Goal: Information Seeking & Learning: Learn about a topic

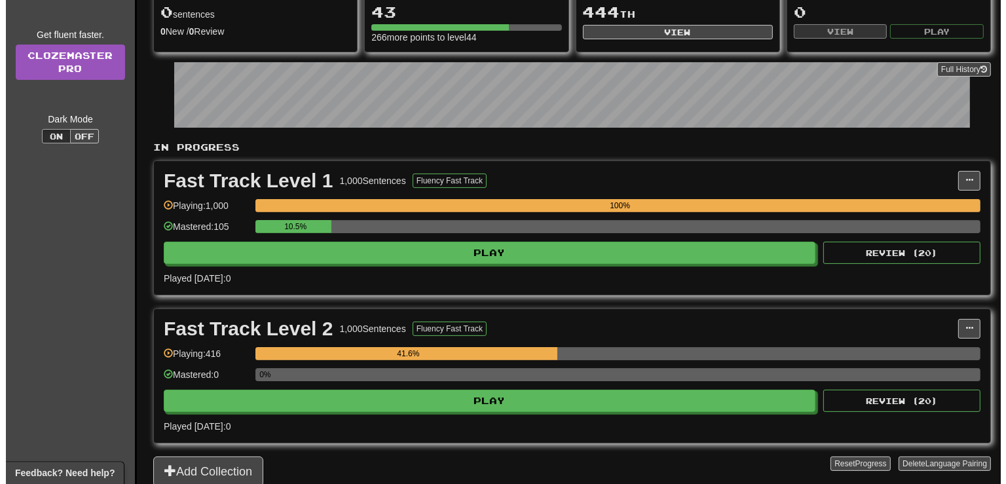
scroll to position [173, 0]
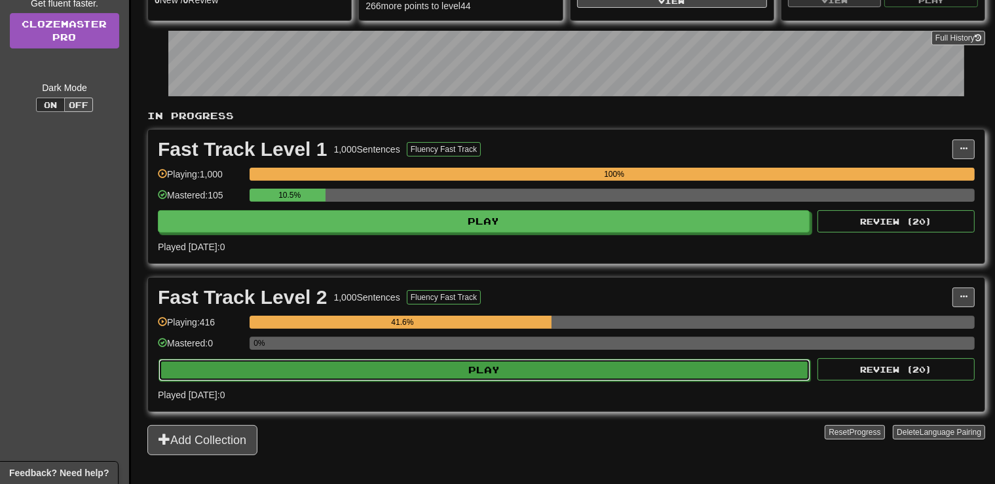
click at [510, 374] on button "Play" at bounding box center [484, 370] width 652 height 22
select select "**"
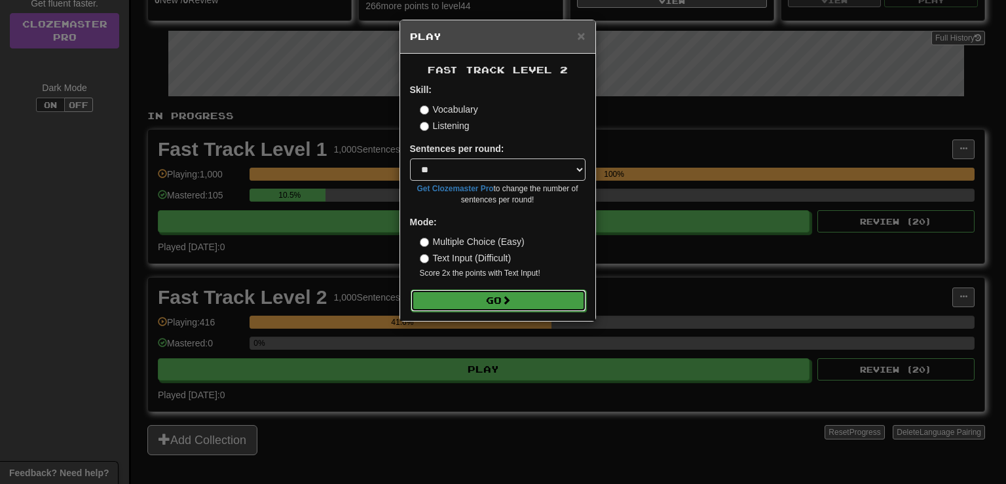
click at [515, 303] on button "Go" at bounding box center [498, 300] width 175 height 22
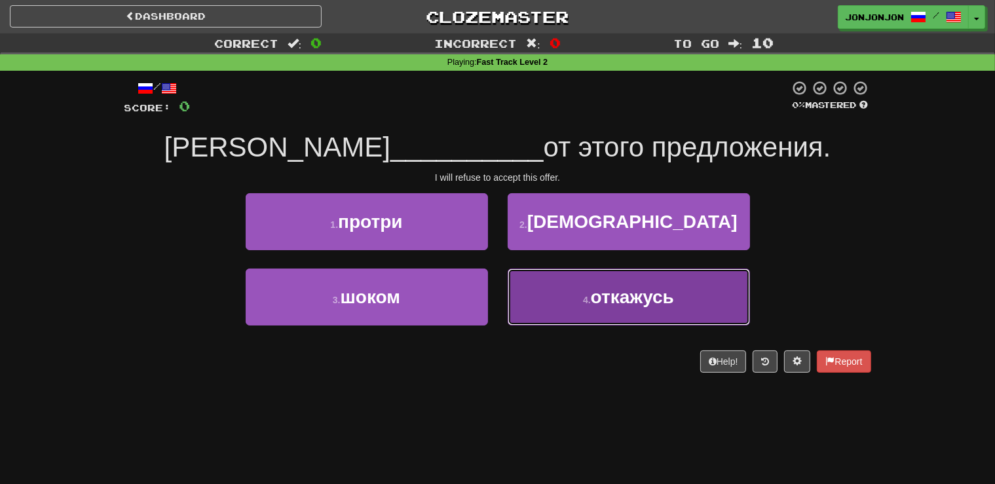
click at [583, 304] on small "4 ." at bounding box center [587, 300] width 8 height 10
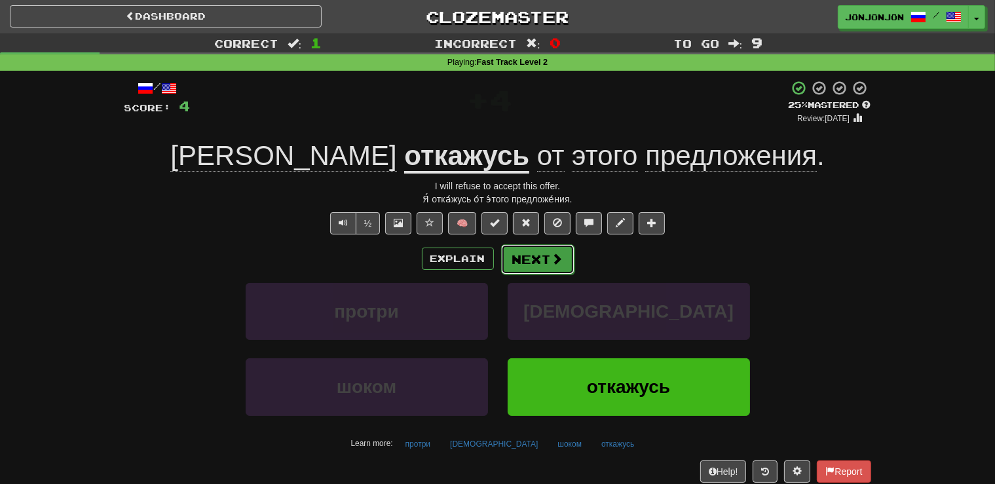
click at [540, 253] on button "Next" at bounding box center [537, 259] width 73 height 30
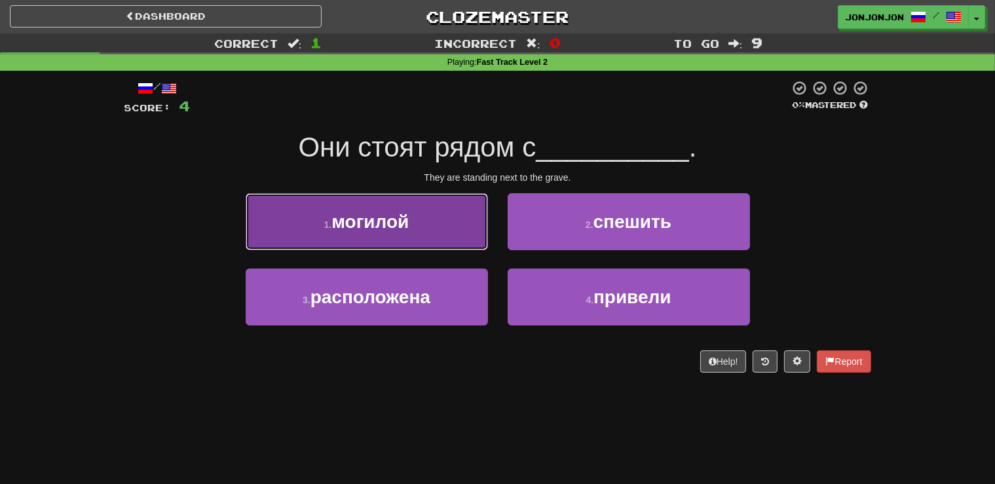
click at [441, 234] on button "1 . могилой" at bounding box center [367, 221] width 242 height 57
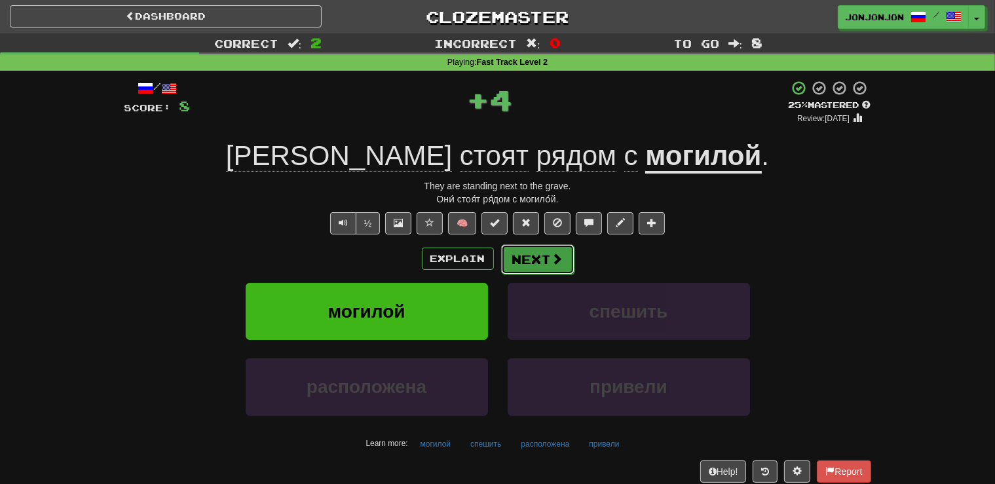
click at [541, 261] on button "Next" at bounding box center [537, 259] width 73 height 30
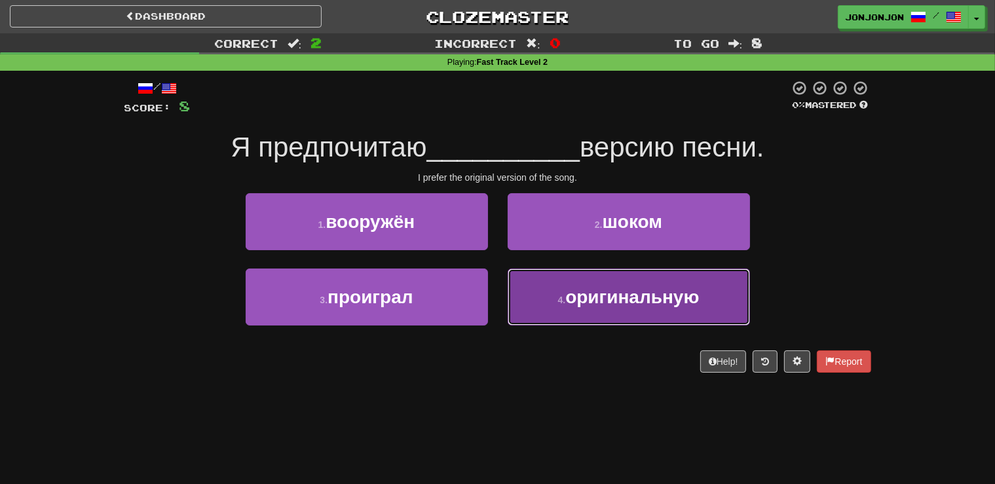
click at [617, 312] on button "4 . оригинальную" at bounding box center [628, 296] width 242 height 57
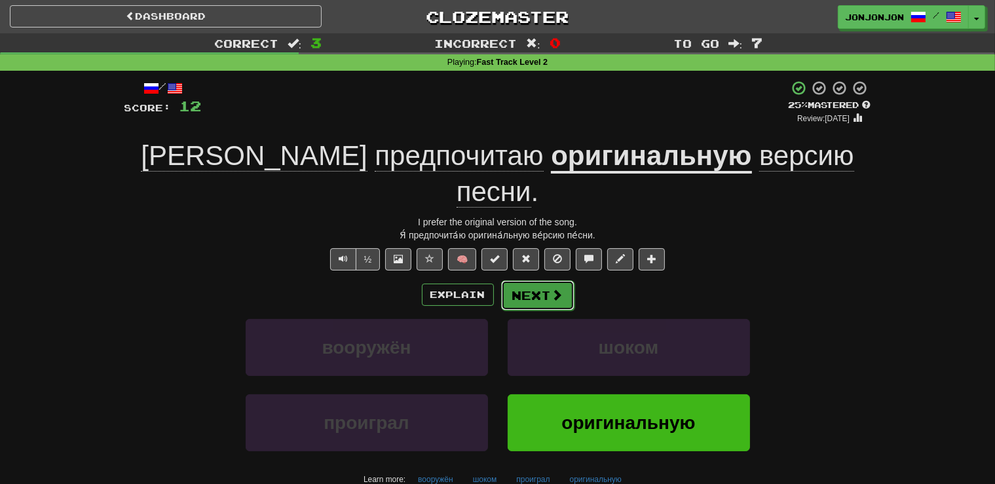
click at [549, 280] on button "Next" at bounding box center [537, 295] width 73 height 30
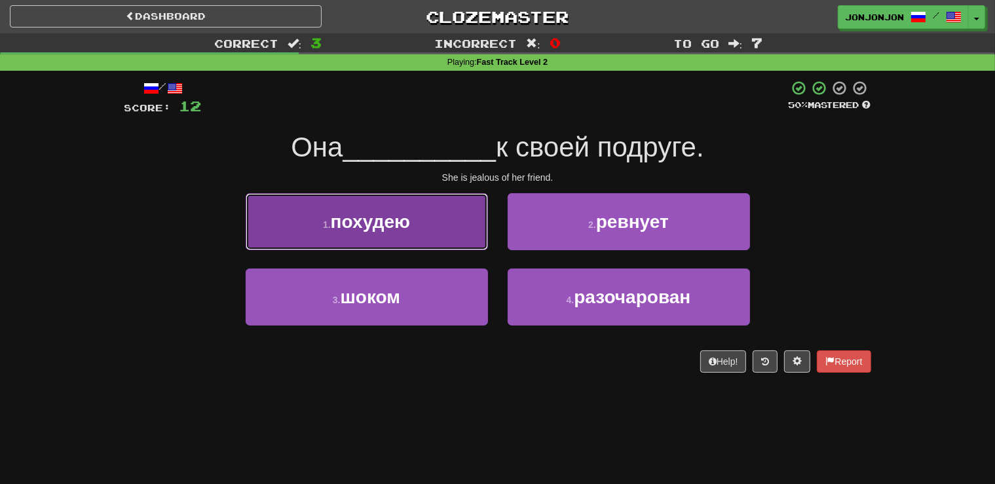
click at [422, 232] on button "1 . похудею" at bounding box center [367, 221] width 242 height 57
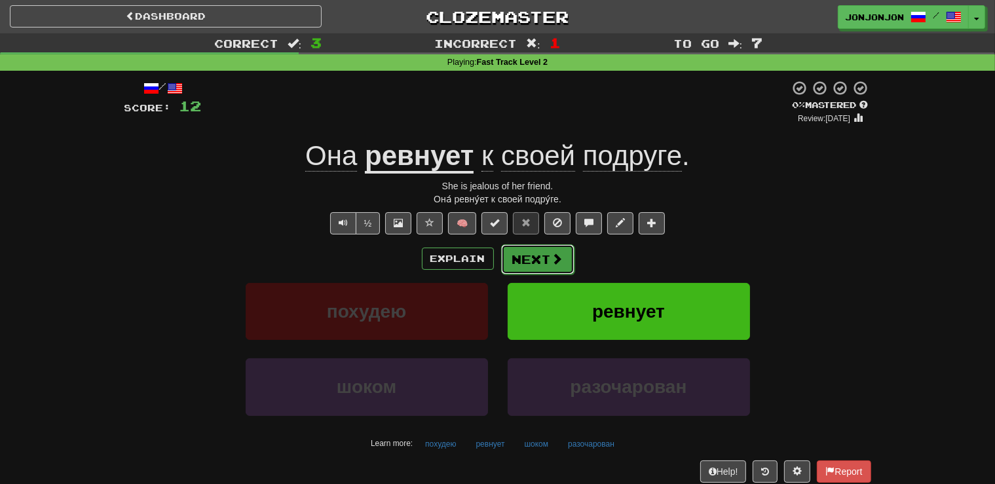
click at [542, 266] on button "Next" at bounding box center [537, 259] width 73 height 30
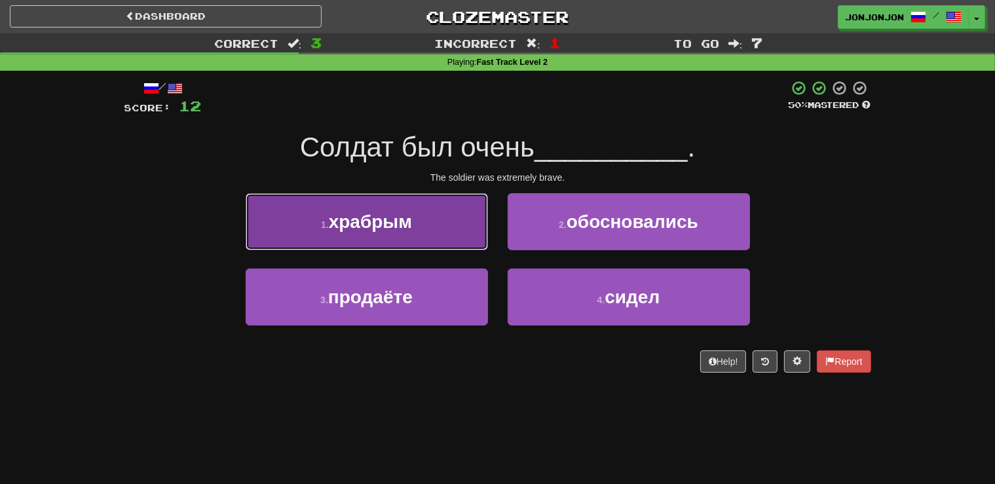
click at [406, 212] on span "храбрым" at bounding box center [370, 222] width 83 height 20
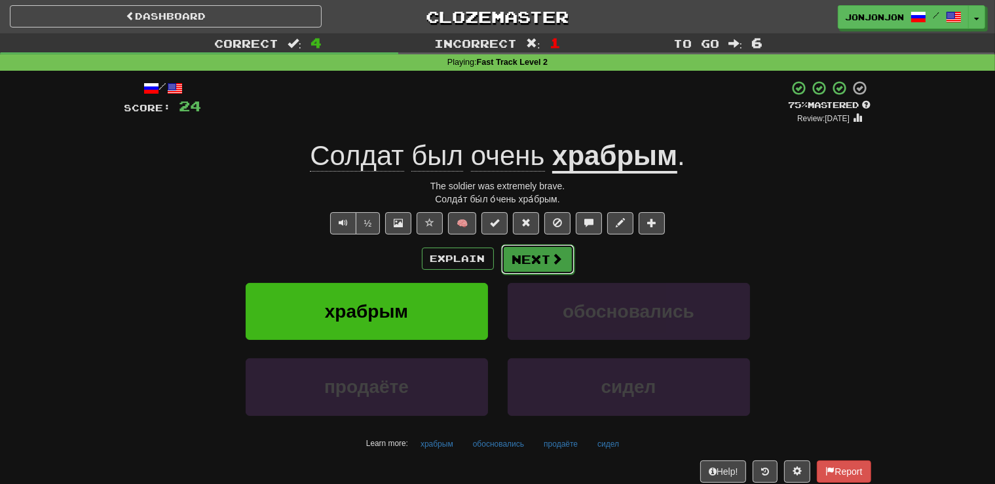
click at [553, 258] on span at bounding box center [557, 259] width 12 height 12
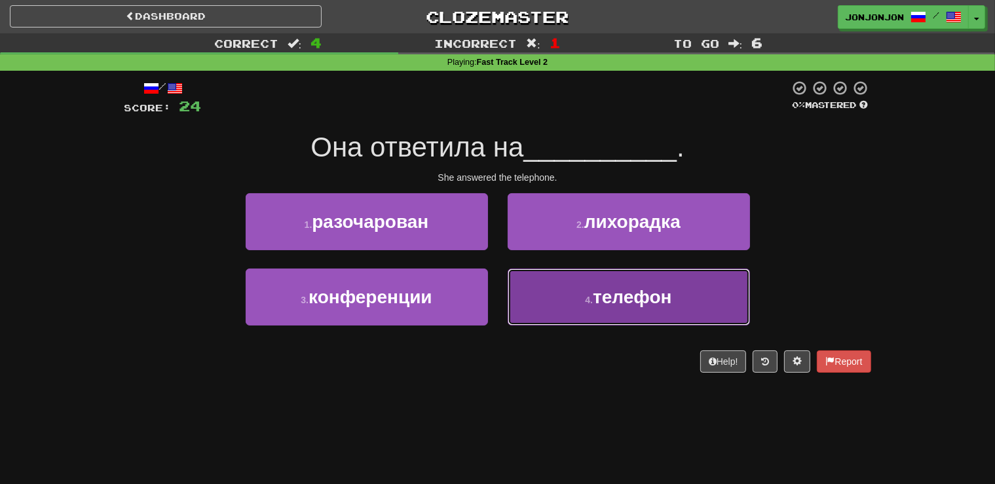
click at [591, 294] on button "4 . телефон" at bounding box center [628, 296] width 242 height 57
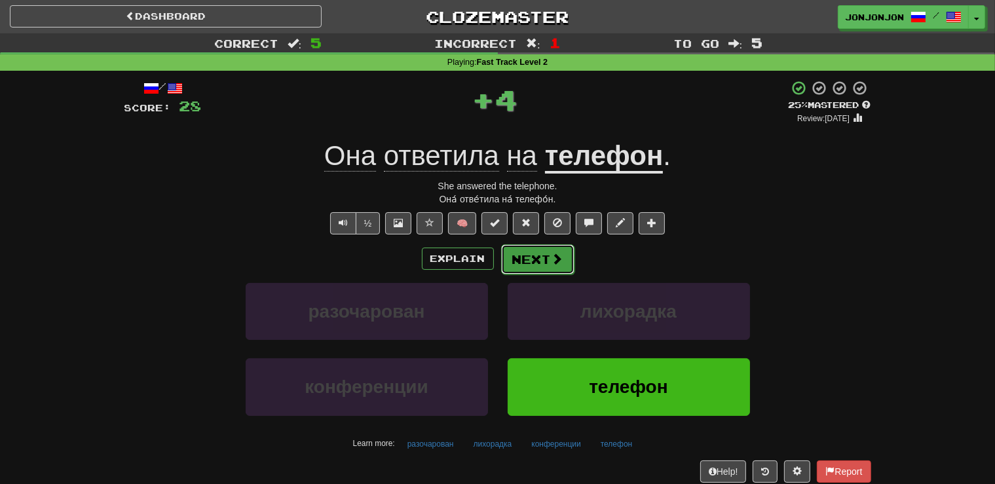
click at [544, 259] on button "Next" at bounding box center [537, 259] width 73 height 30
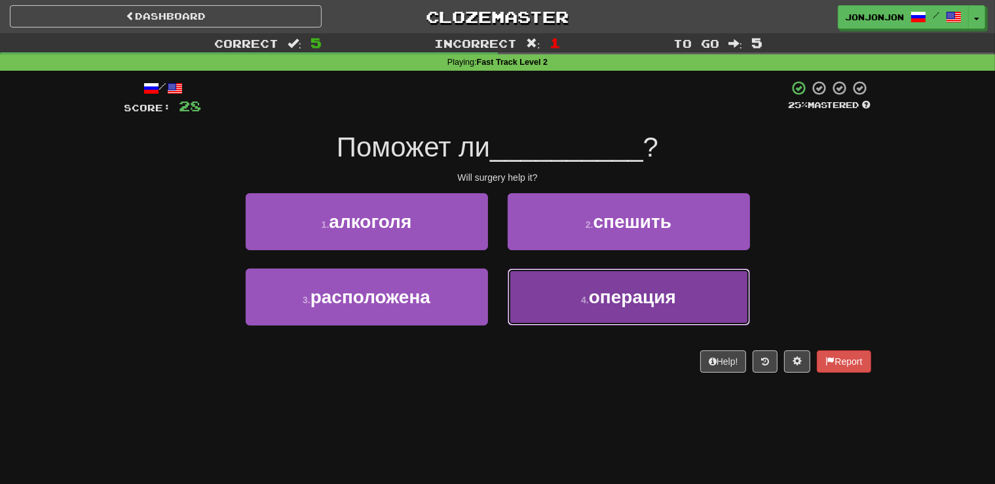
click at [579, 300] on button "4 . операция" at bounding box center [628, 296] width 242 height 57
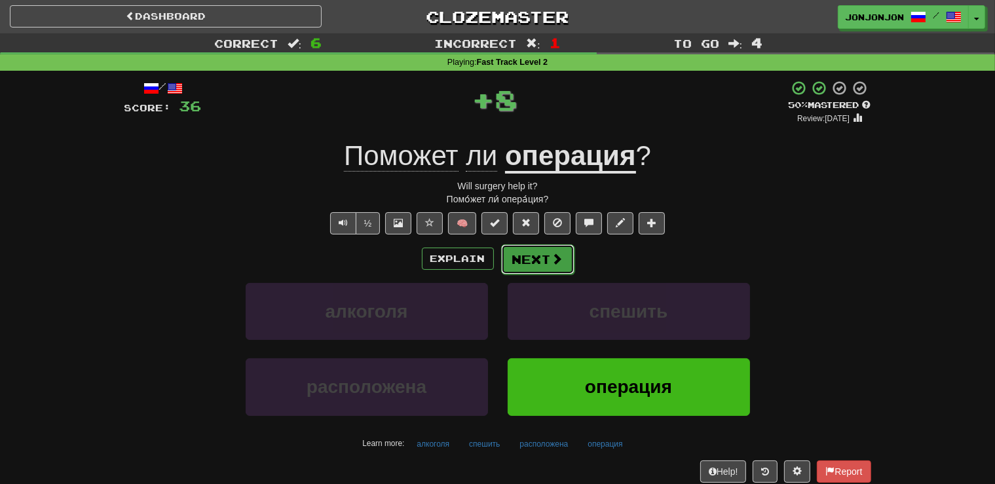
click at [531, 260] on button "Next" at bounding box center [537, 259] width 73 height 30
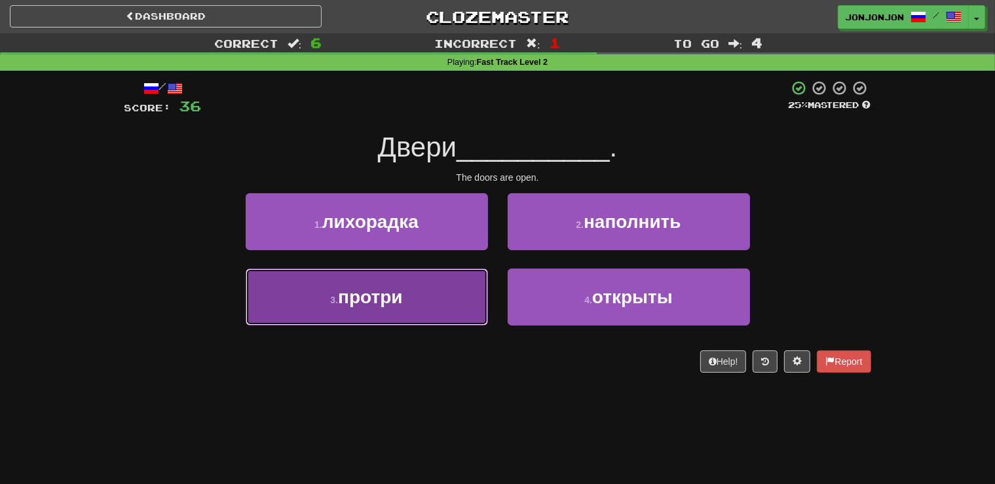
click at [415, 313] on button "3 . протри" at bounding box center [367, 296] width 242 height 57
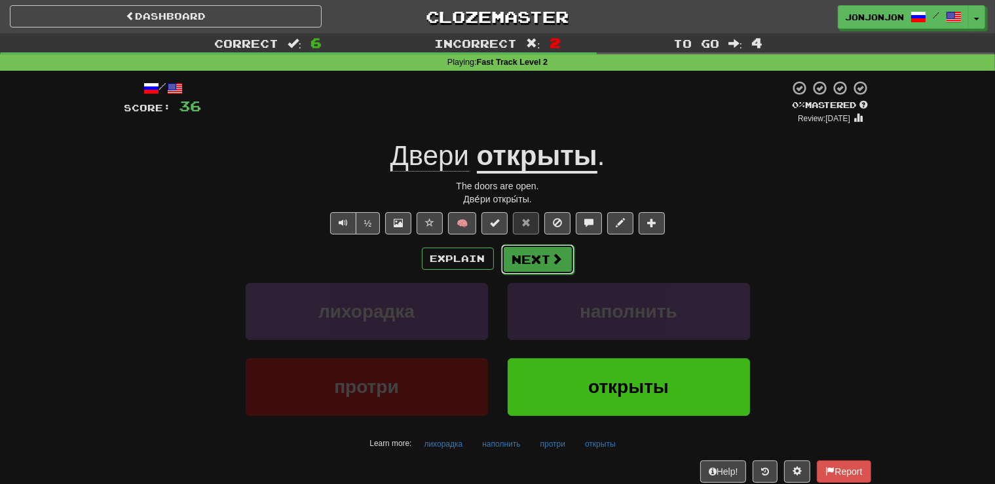
click at [544, 259] on button "Next" at bounding box center [537, 259] width 73 height 30
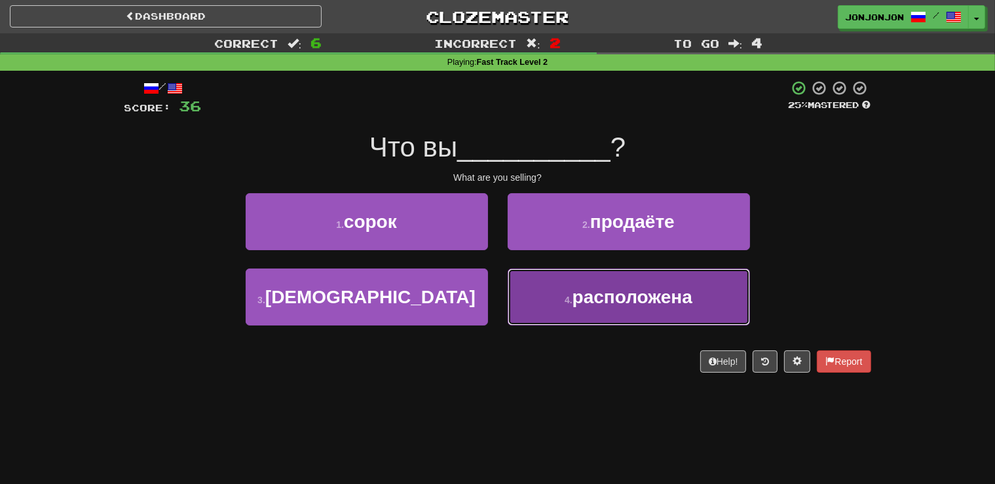
click at [575, 305] on span "расположена" at bounding box center [632, 297] width 120 height 20
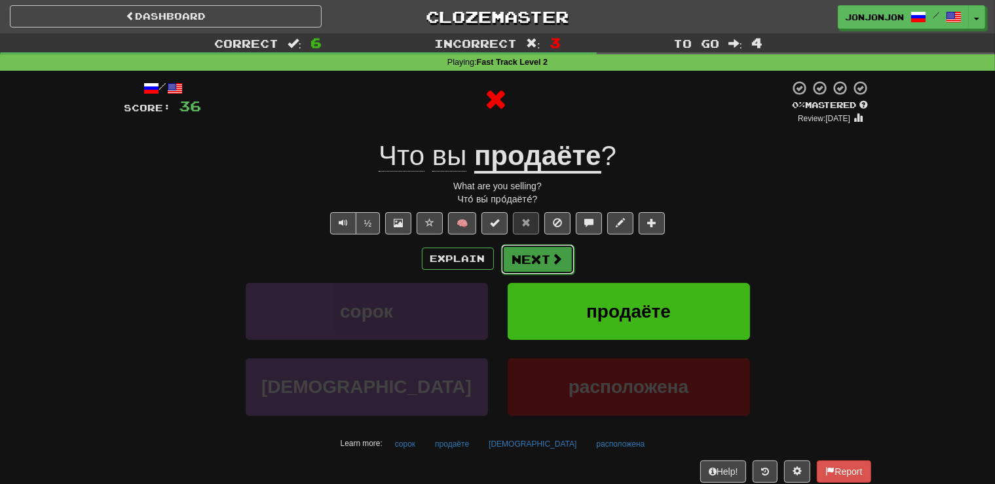
click at [545, 263] on button "Next" at bounding box center [537, 259] width 73 height 30
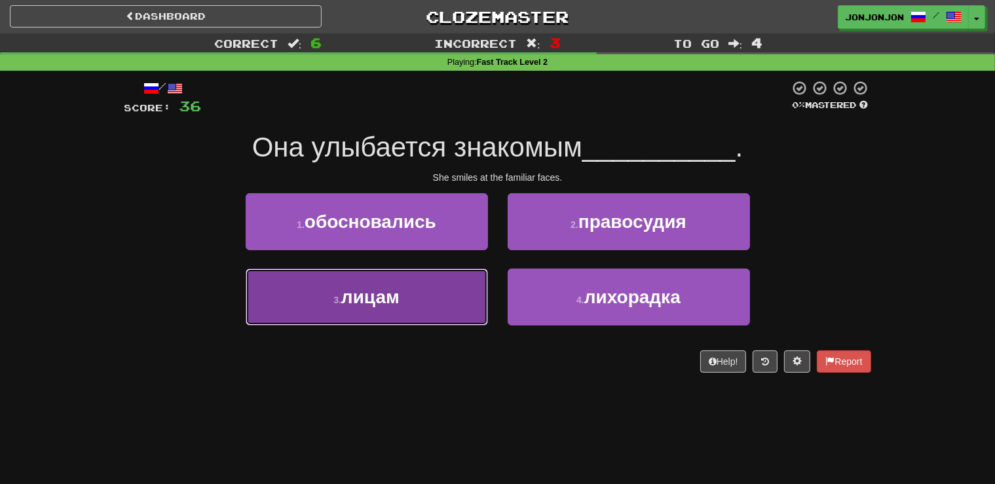
click at [413, 312] on button "3 . лицам" at bounding box center [367, 296] width 242 height 57
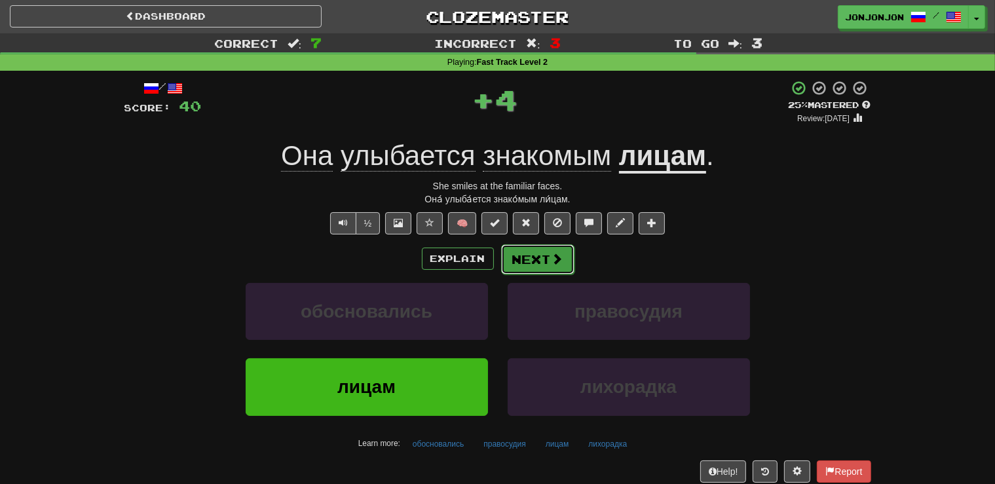
click at [546, 259] on button "Next" at bounding box center [537, 259] width 73 height 30
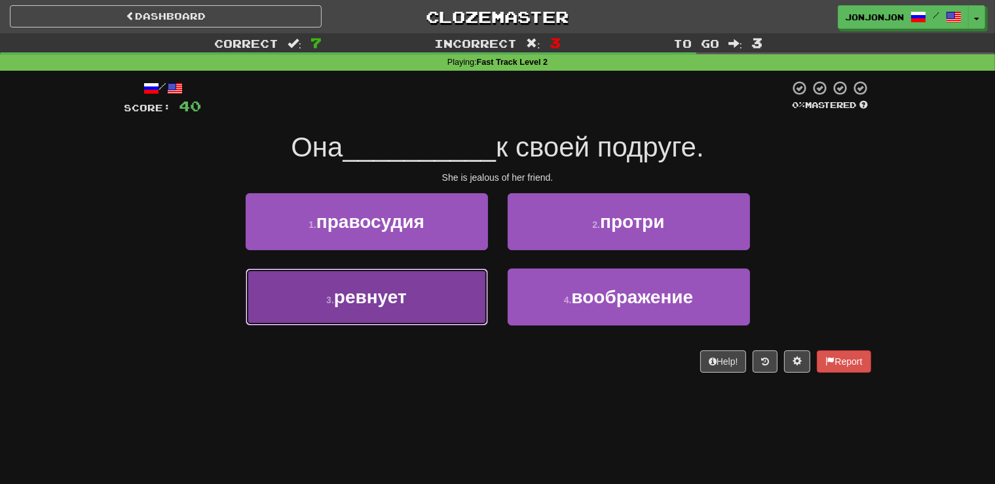
click at [433, 306] on button "3 . ревнует" at bounding box center [367, 296] width 242 height 57
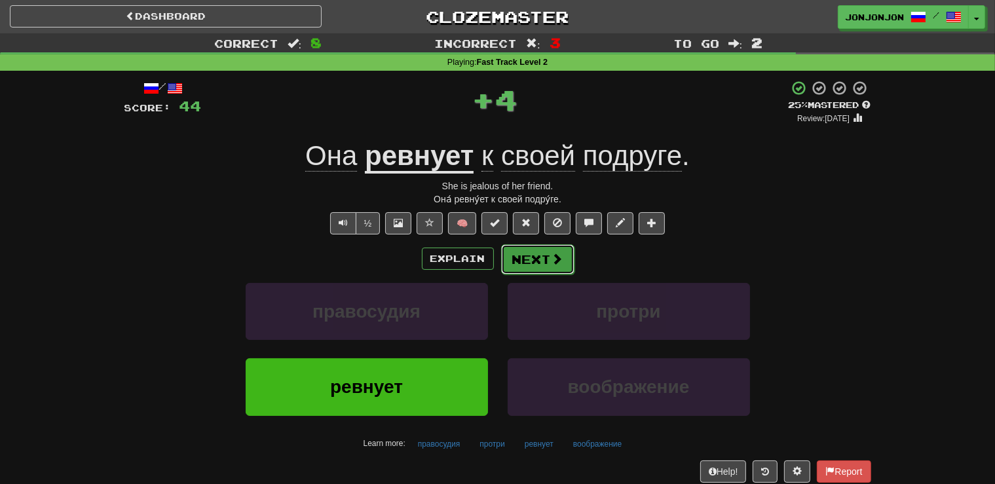
click at [541, 267] on button "Next" at bounding box center [537, 259] width 73 height 30
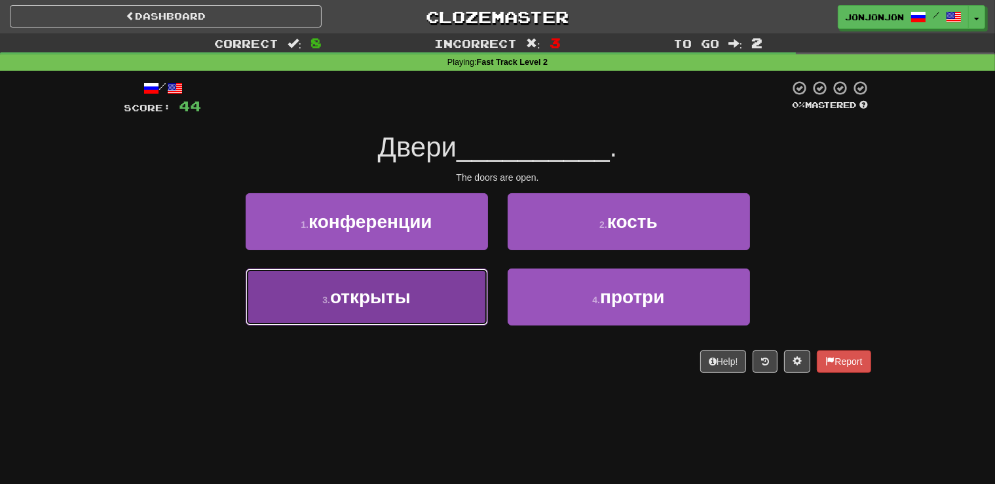
click at [447, 300] on button "3 . открыты" at bounding box center [367, 296] width 242 height 57
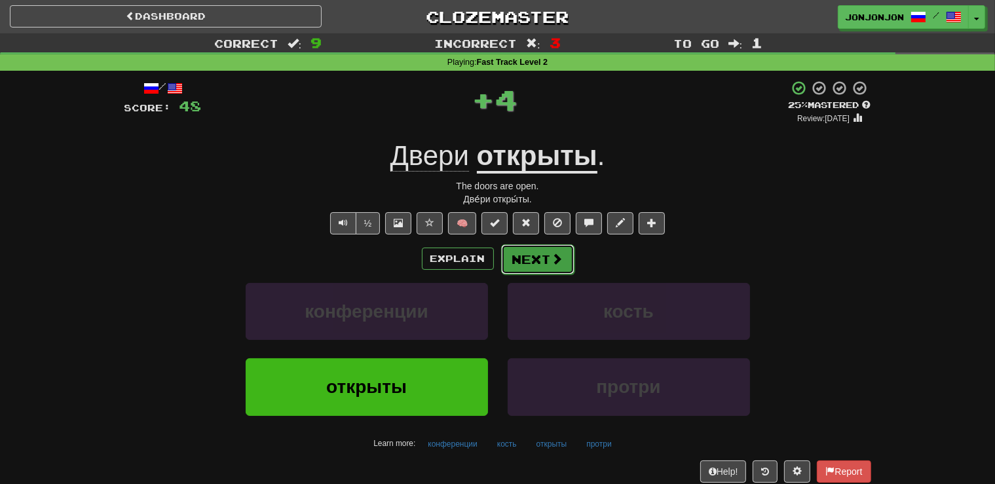
click at [553, 253] on span at bounding box center [557, 259] width 12 height 12
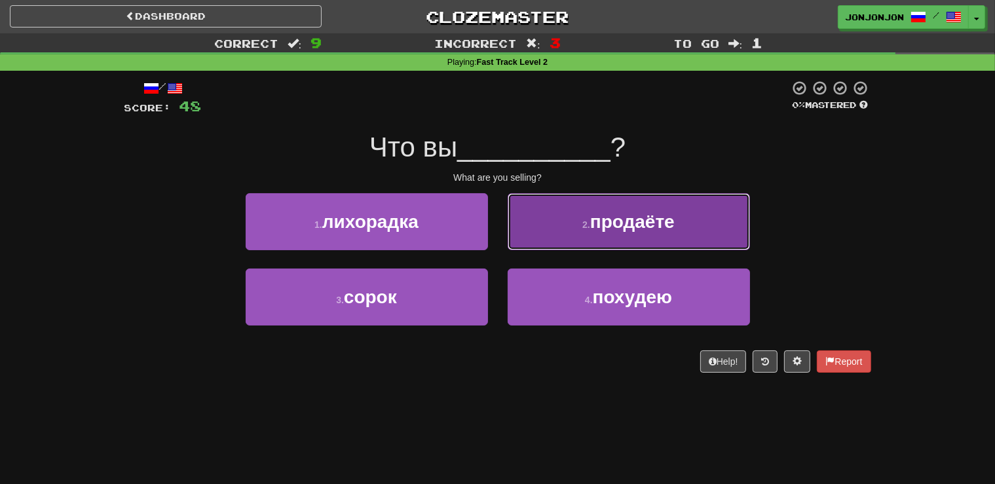
click at [674, 217] on span "продаёте" at bounding box center [632, 222] width 84 height 20
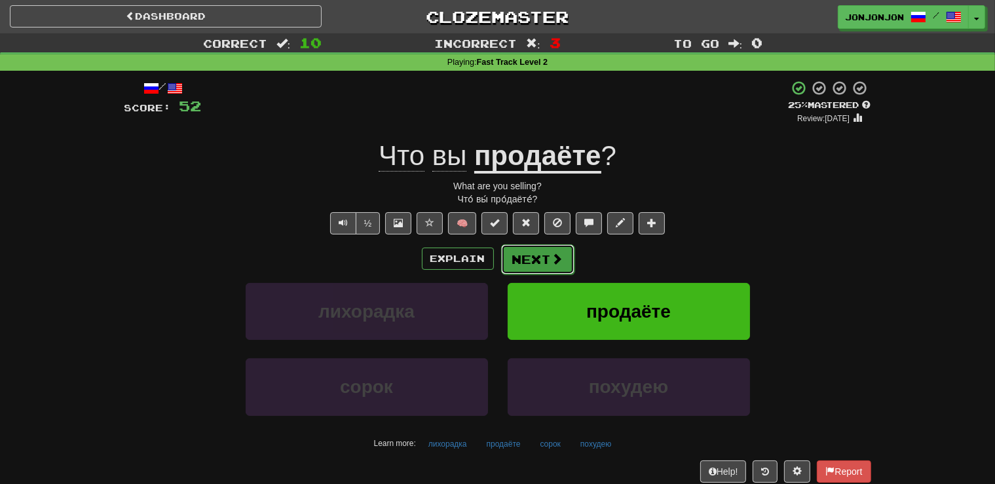
click at [553, 263] on span at bounding box center [557, 259] width 12 height 12
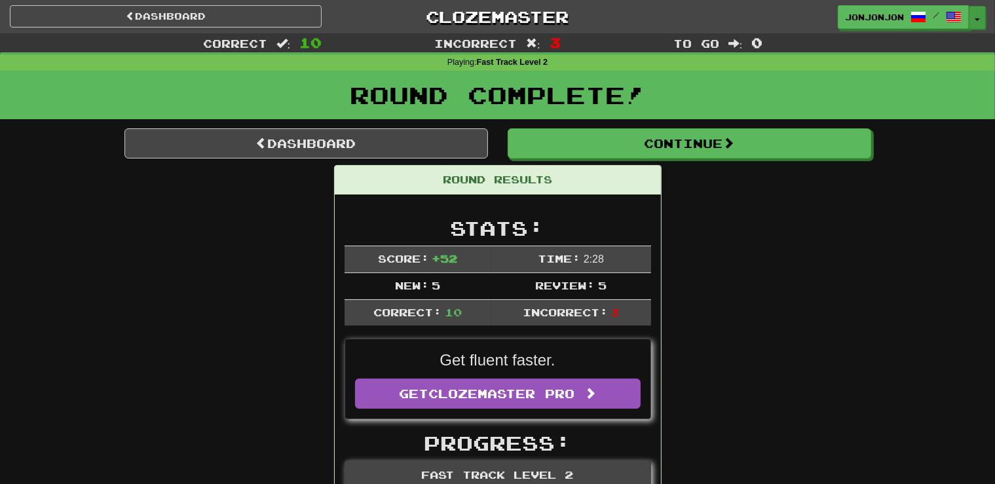
click at [974, 23] on button "Toggle Dropdown" at bounding box center [977, 18] width 17 height 24
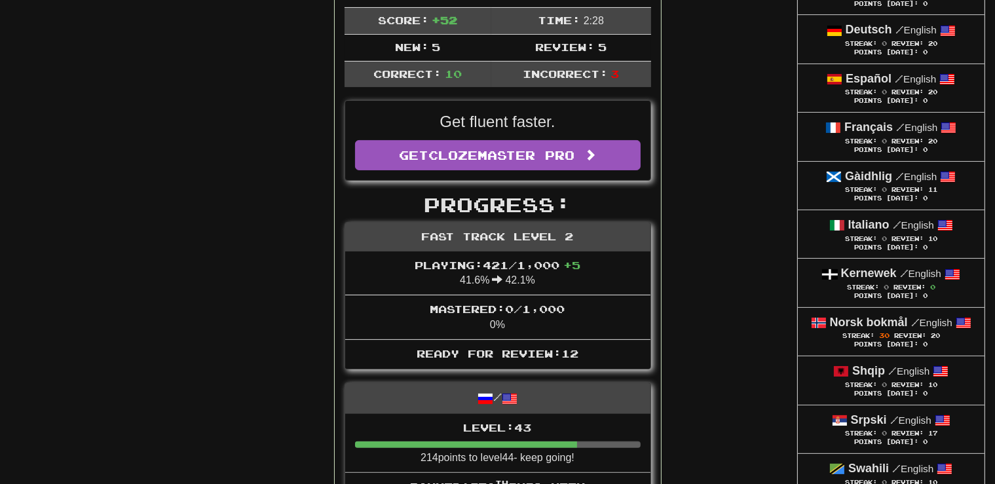
scroll to position [276, 0]
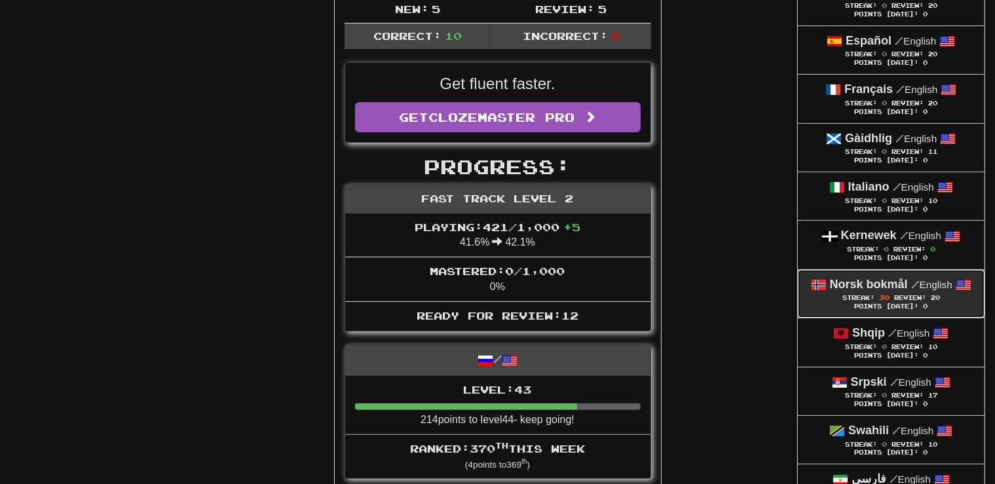
click at [912, 300] on span "Review:" at bounding box center [910, 297] width 32 height 7
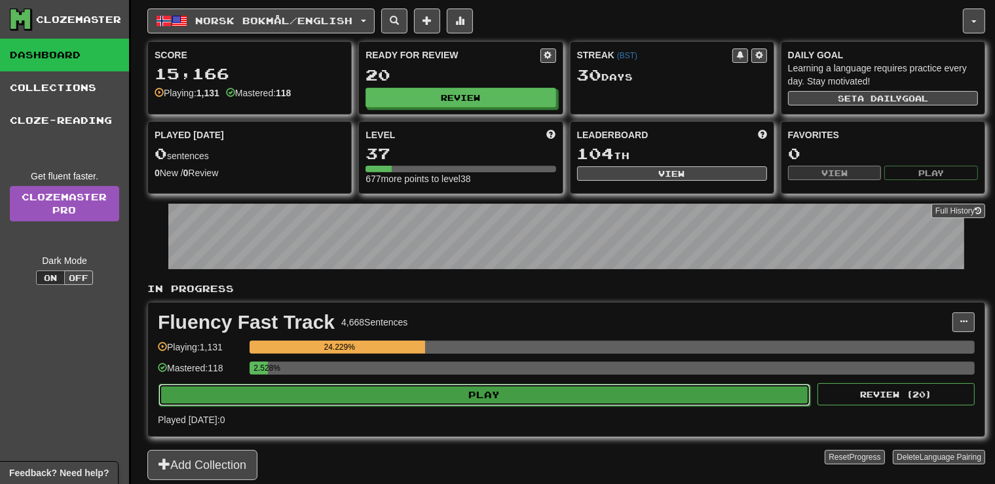
click at [491, 392] on button "Play" at bounding box center [484, 395] width 652 height 22
select select "**"
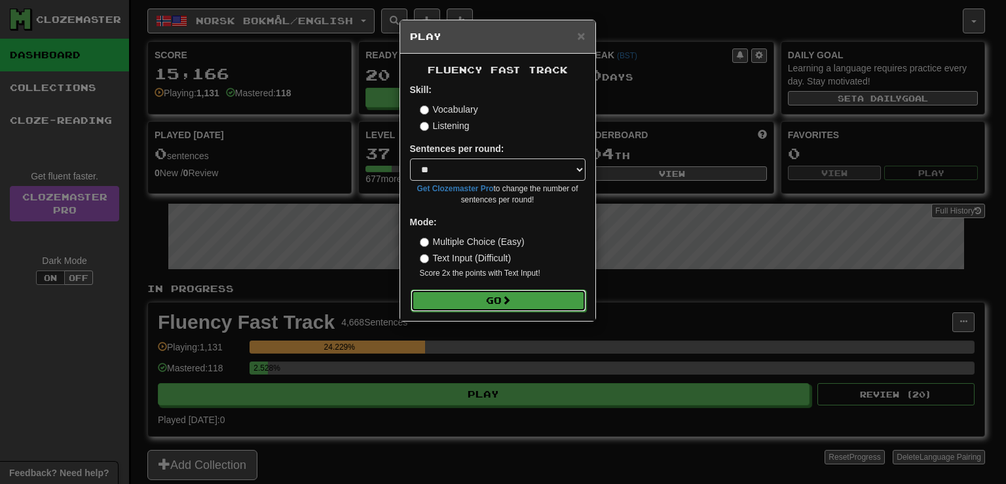
click at [501, 304] on button "Go" at bounding box center [498, 300] width 175 height 22
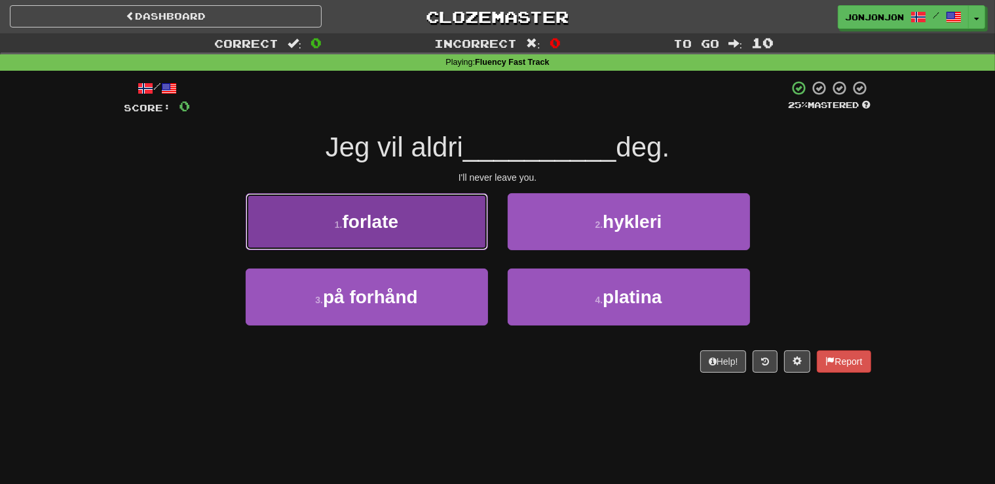
click at [428, 237] on button "1 . forlate" at bounding box center [367, 221] width 242 height 57
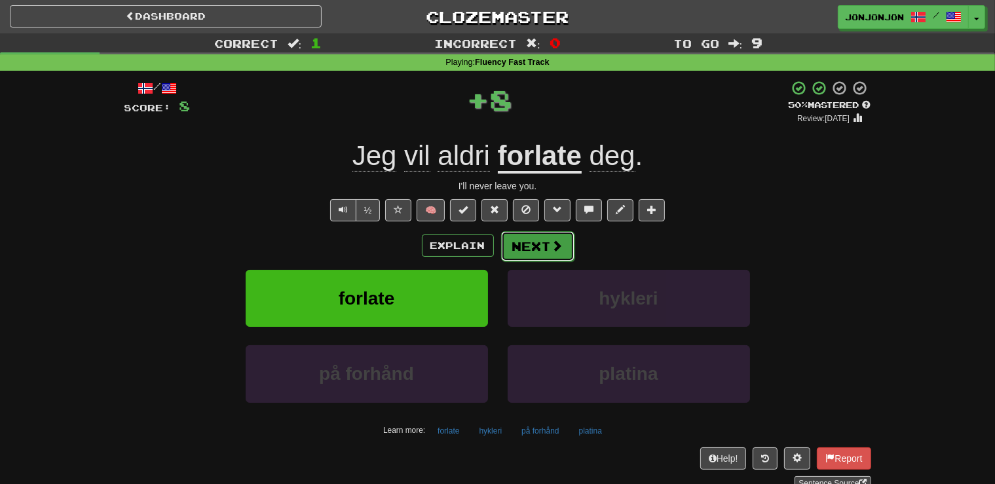
click at [555, 251] on span at bounding box center [557, 246] width 12 height 12
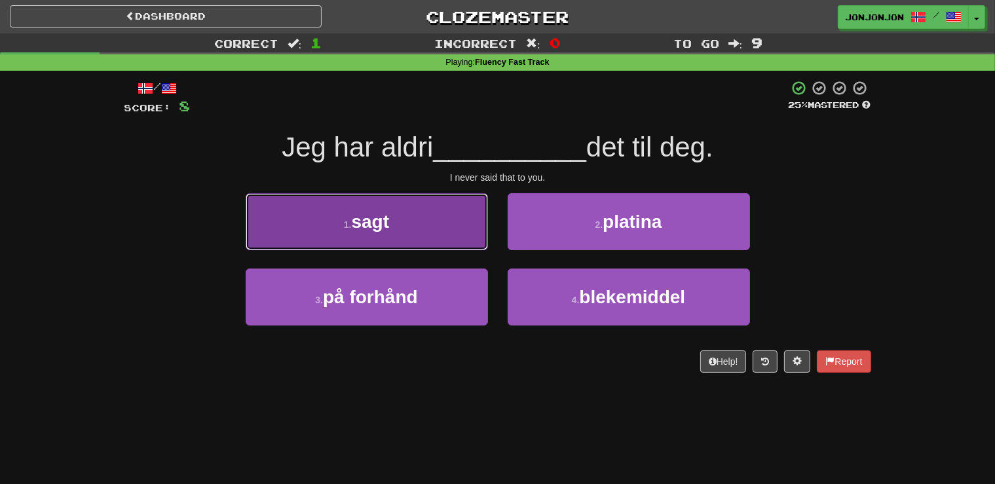
click at [433, 233] on button "1 . sagt" at bounding box center [367, 221] width 242 height 57
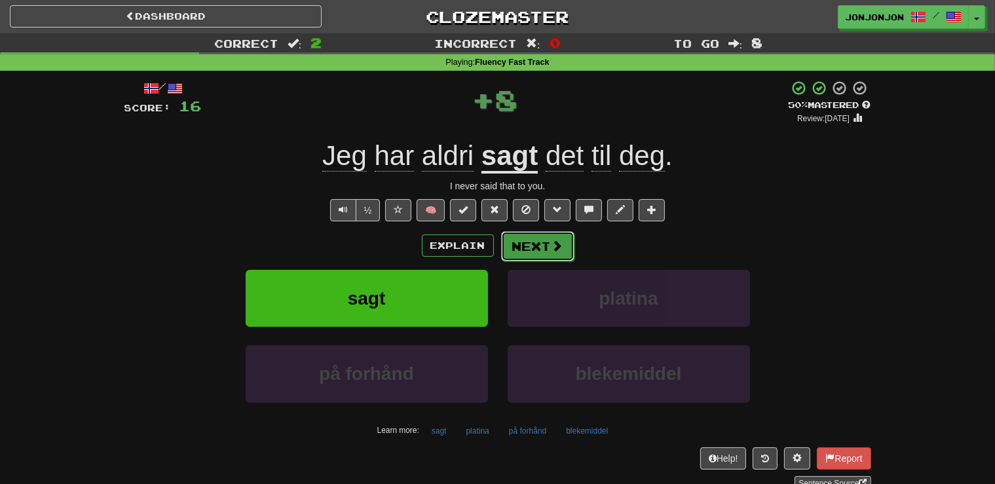
click at [547, 244] on button "Next" at bounding box center [537, 246] width 73 height 30
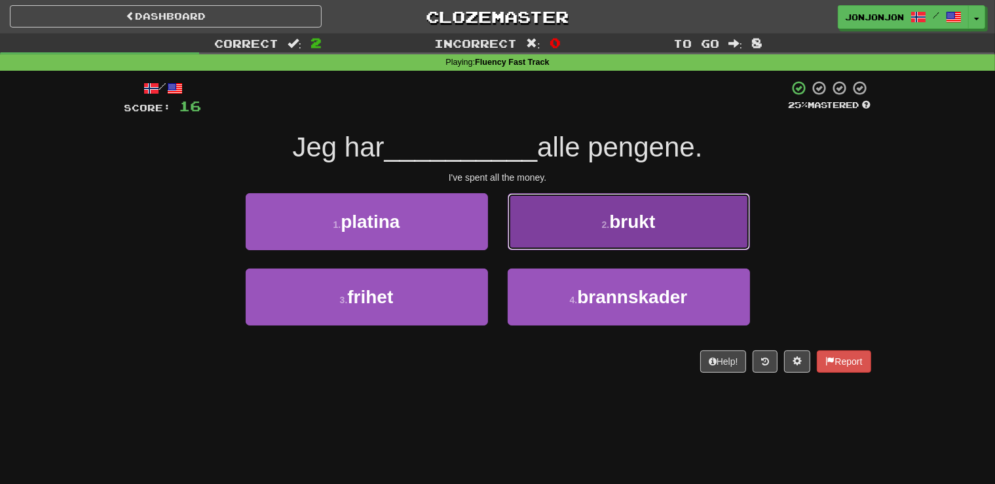
click at [634, 236] on button "2 . brukt" at bounding box center [628, 221] width 242 height 57
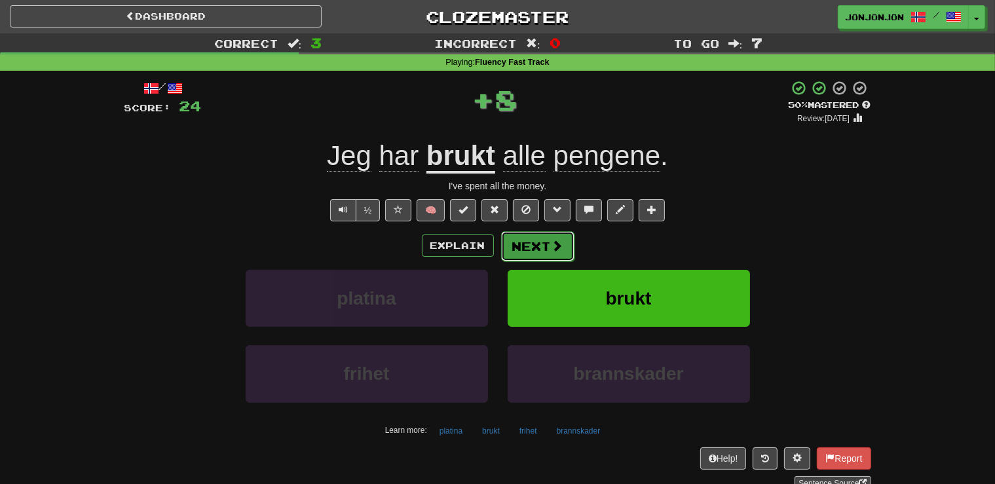
click at [528, 245] on button "Next" at bounding box center [537, 246] width 73 height 30
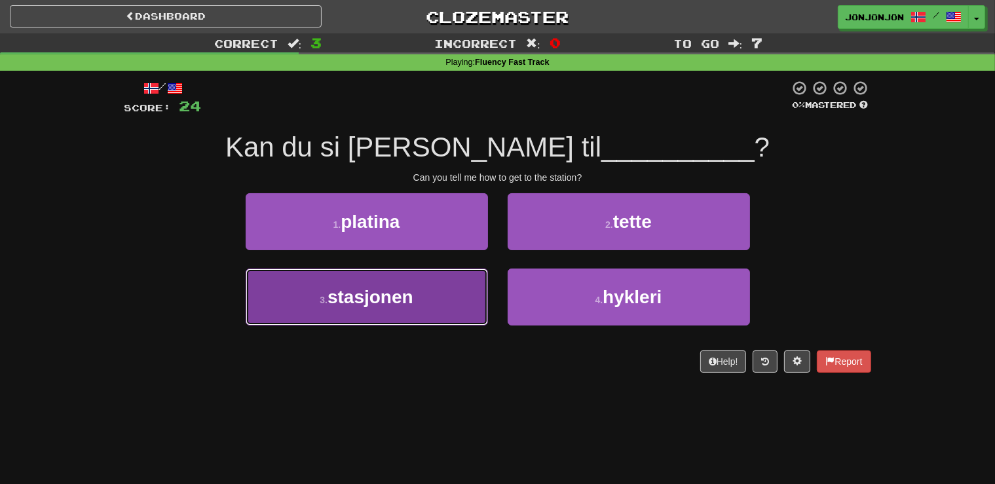
click at [443, 276] on button "3 . stasjonen" at bounding box center [367, 296] width 242 height 57
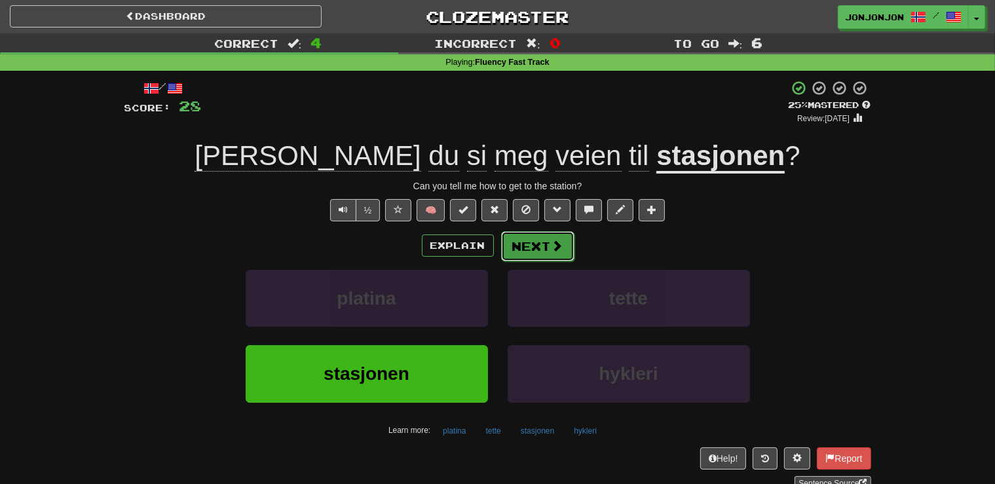
click at [546, 250] on button "Next" at bounding box center [537, 246] width 73 height 30
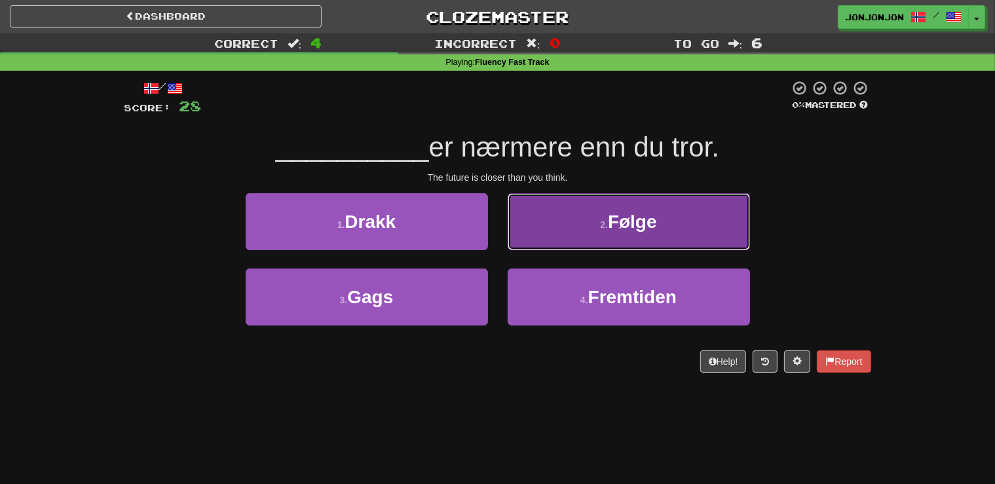
click at [601, 232] on button "2 . Følge" at bounding box center [628, 221] width 242 height 57
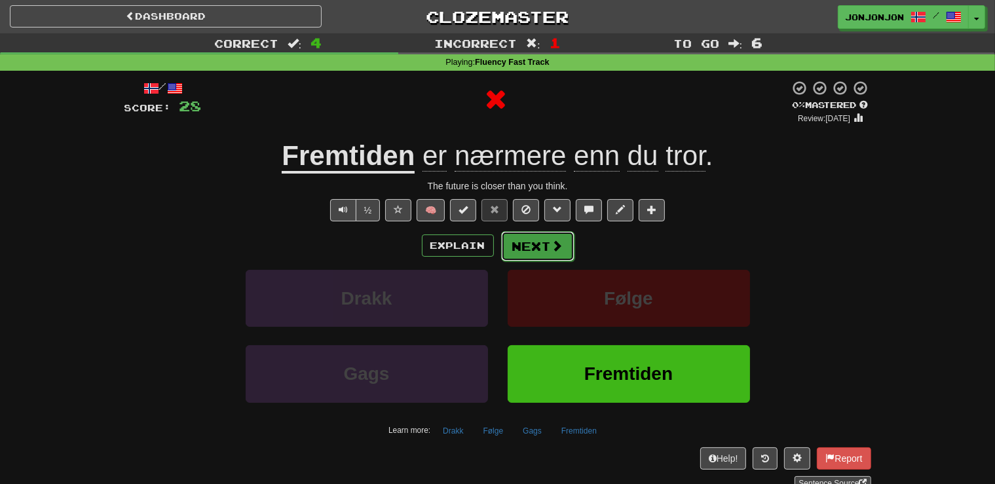
click at [547, 245] on button "Next" at bounding box center [537, 246] width 73 height 30
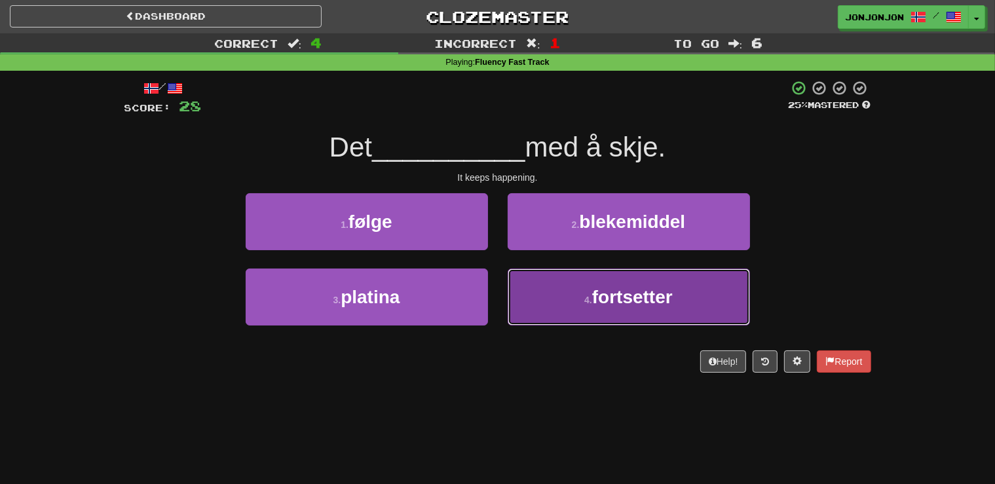
click at [563, 293] on button "4 . fortsetter" at bounding box center [628, 296] width 242 height 57
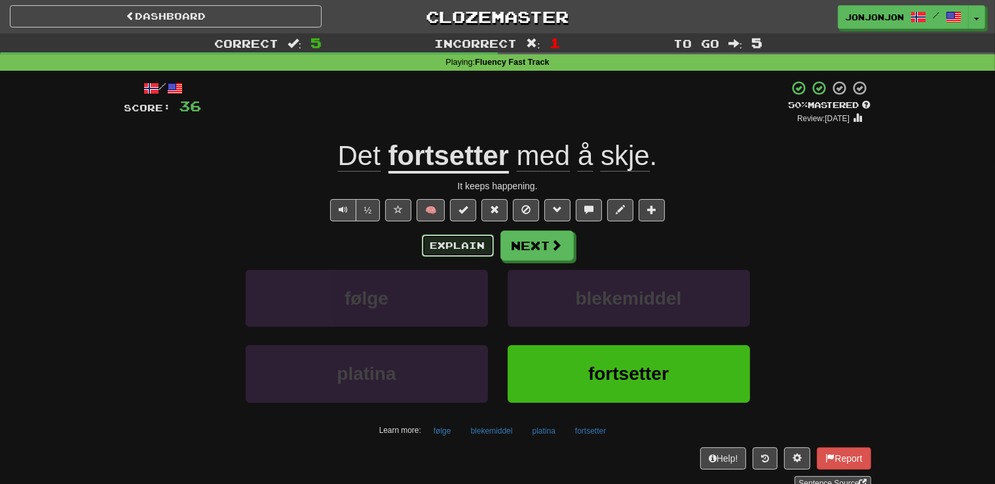
click at [456, 247] on button "Explain" at bounding box center [458, 245] width 72 height 22
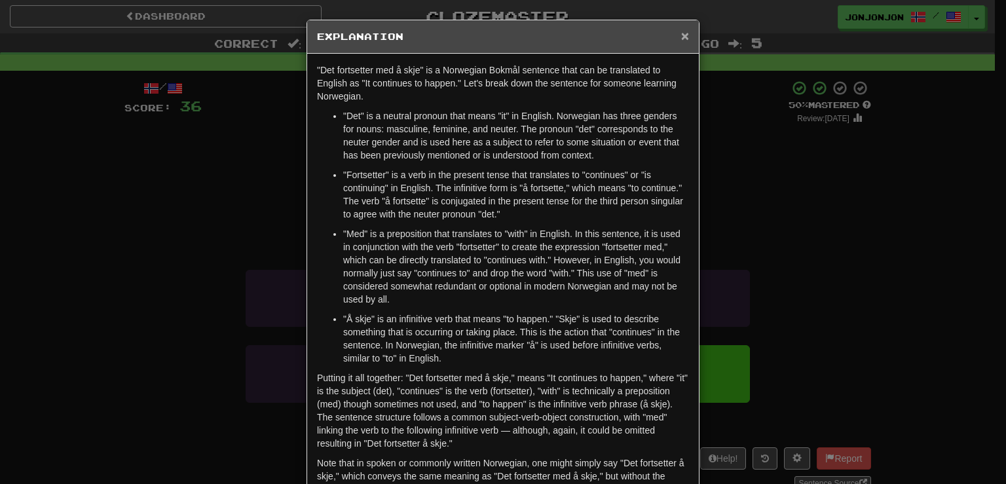
click at [682, 36] on span "×" at bounding box center [685, 35] width 8 height 15
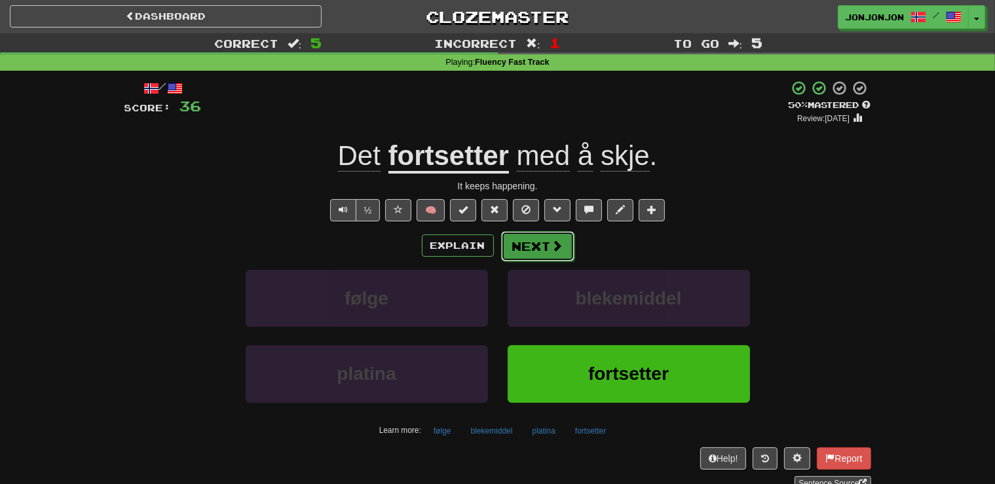
click at [541, 240] on button "Next" at bounding box center [537, 246] width 73 height 30
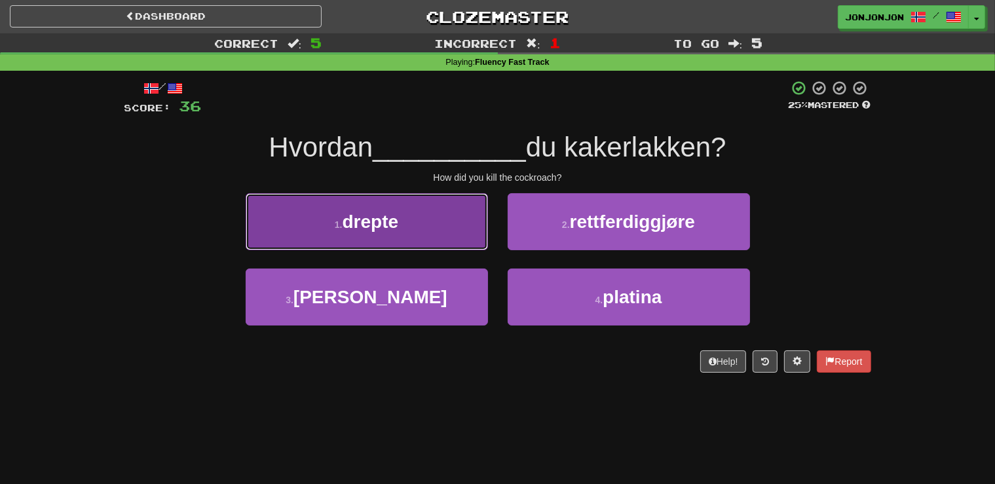
click at [436, 217] on button "1 . drepte" at bounding box center [367, 221] width 242 height 57
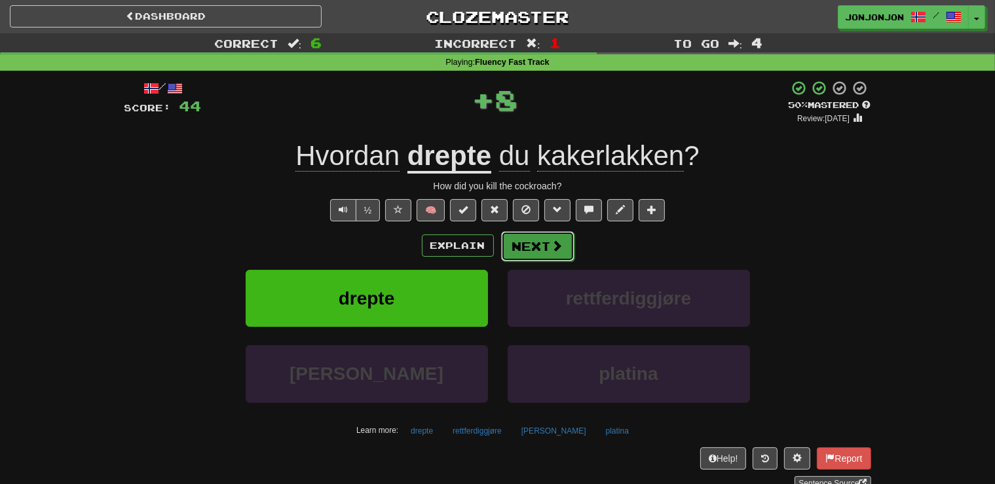
click at [536, 246] on button "Next" at bounding box center [537, 246] width 73 height 30
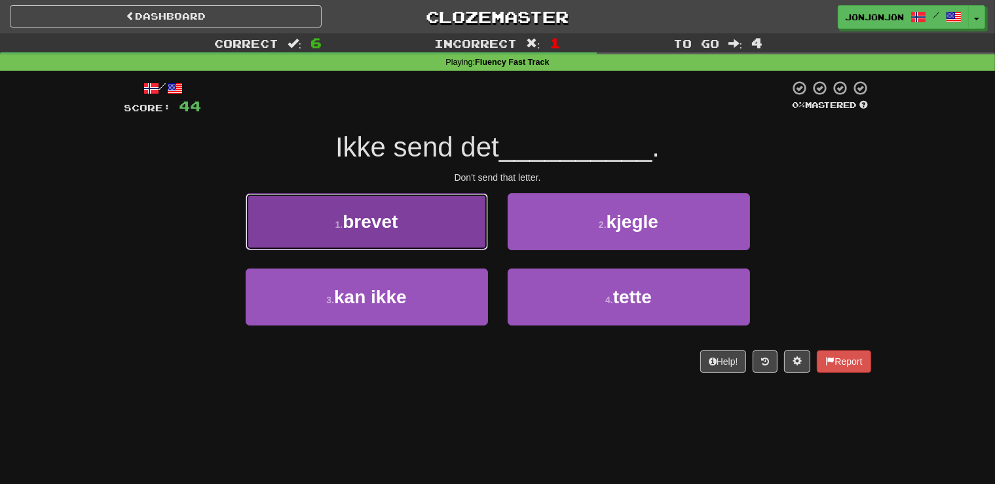
click at [451, 227] on button "1 . brevet" at bounding box center [367, 221] width 242 height 57
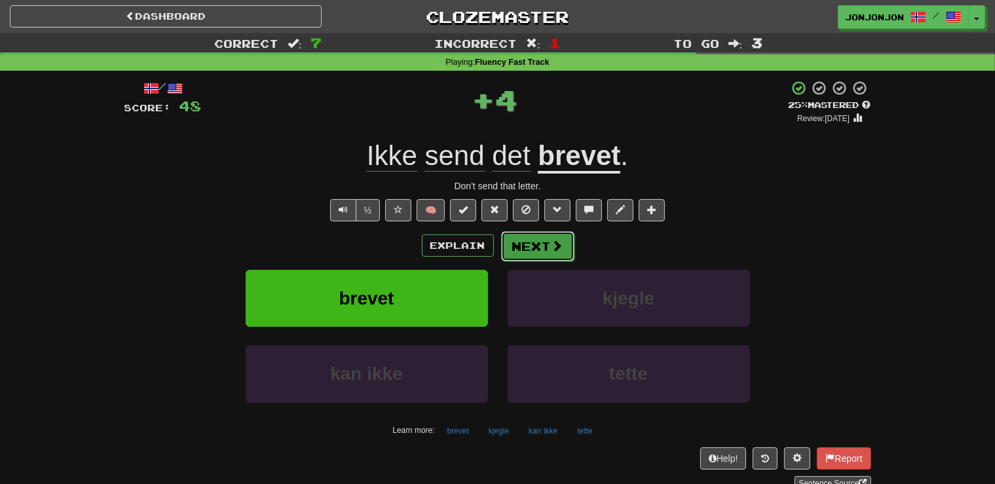
click at [552, 245] on span at bounding box center [557, 246] width 12 height 12
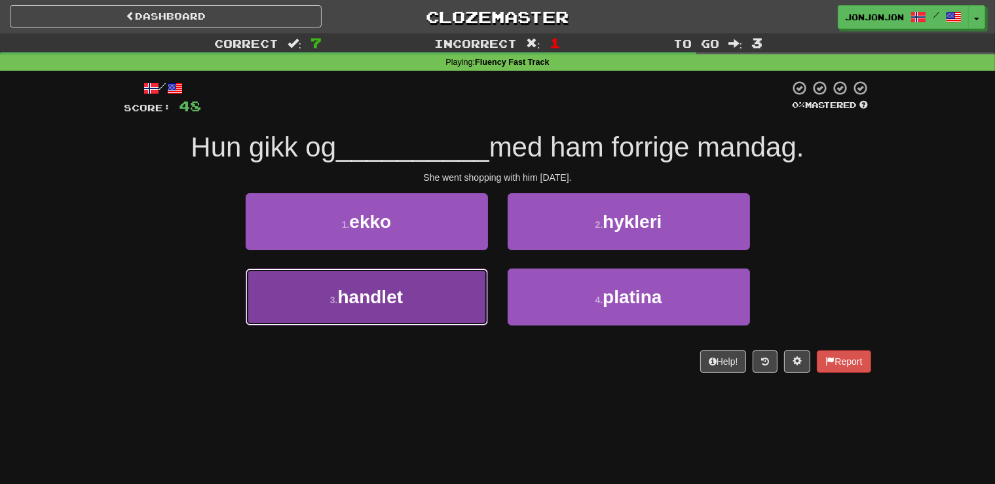
click at [428, 300] on button "3 . handlet" at bounding box center [367, 296] width 242 height 57
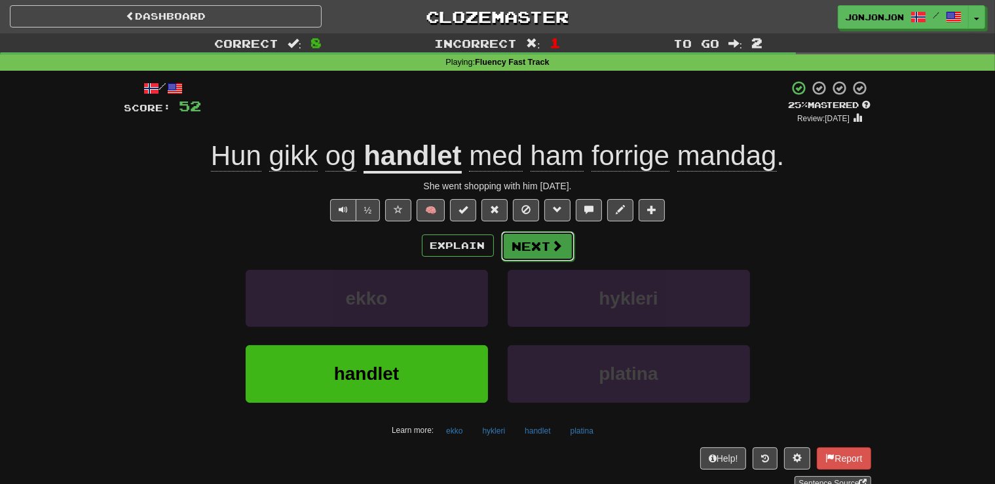
click at [542, 246] on button "Next" at bounding box center [537, 246] width 73 height 30
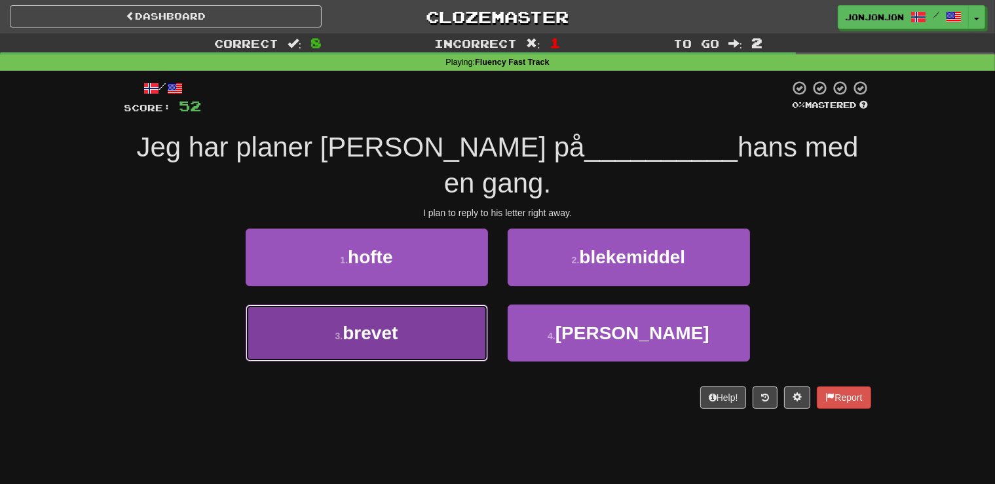
click at [359, 341] on span "brevet" at bounding box center [369, 333] width 55 height 20
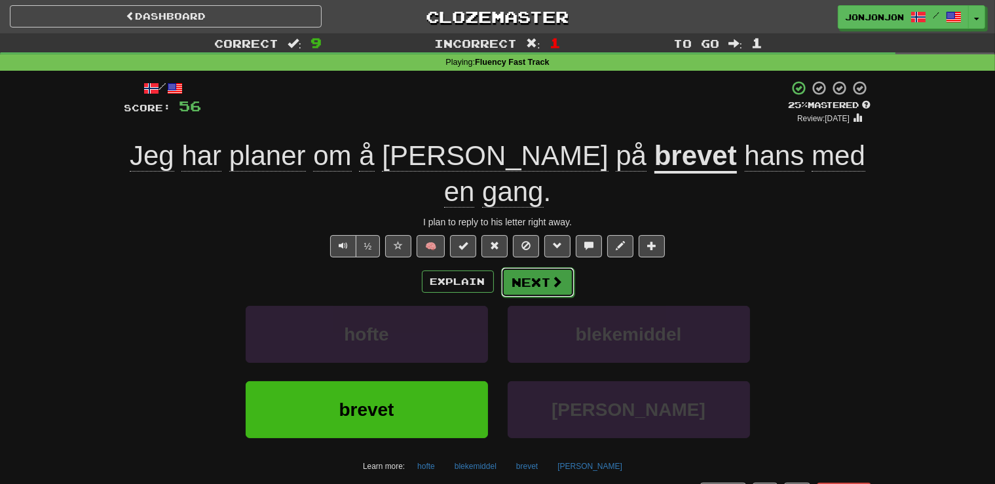
click at [526, 267] on button "Next" at bounding box center [537, 282] width 73 height 30
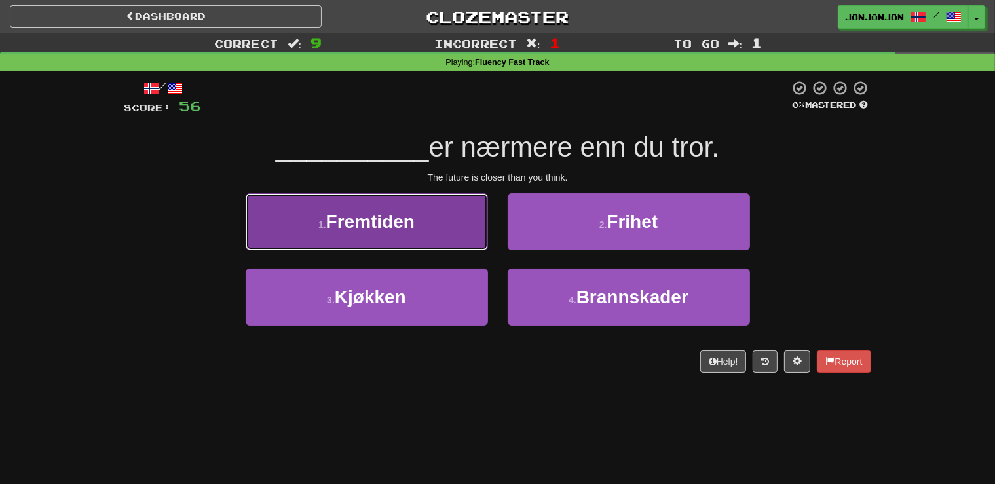
click at [453, 240] on button "1 . Fremtiden" at bounding box center [367, 221] width 242 height 57
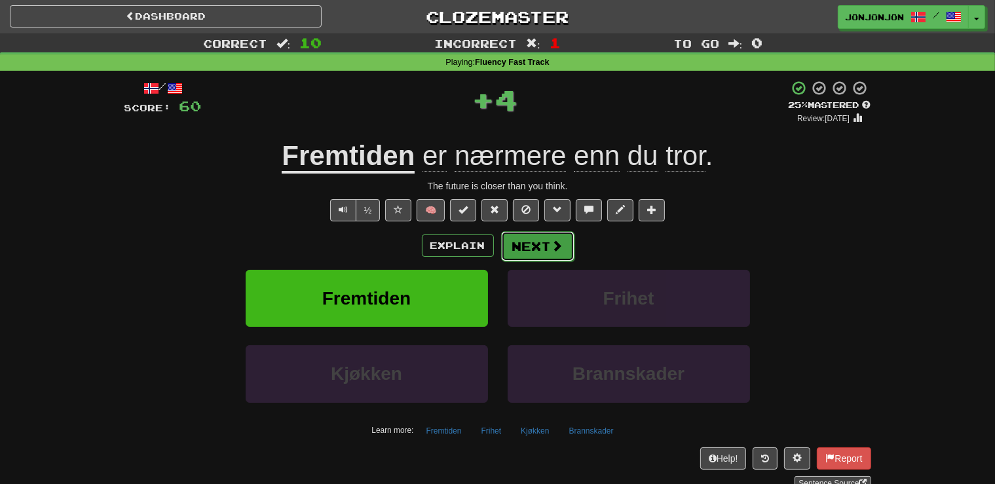
click at [546, 250] on button "Next" at bounding box center [537, 246] width 73 height 30
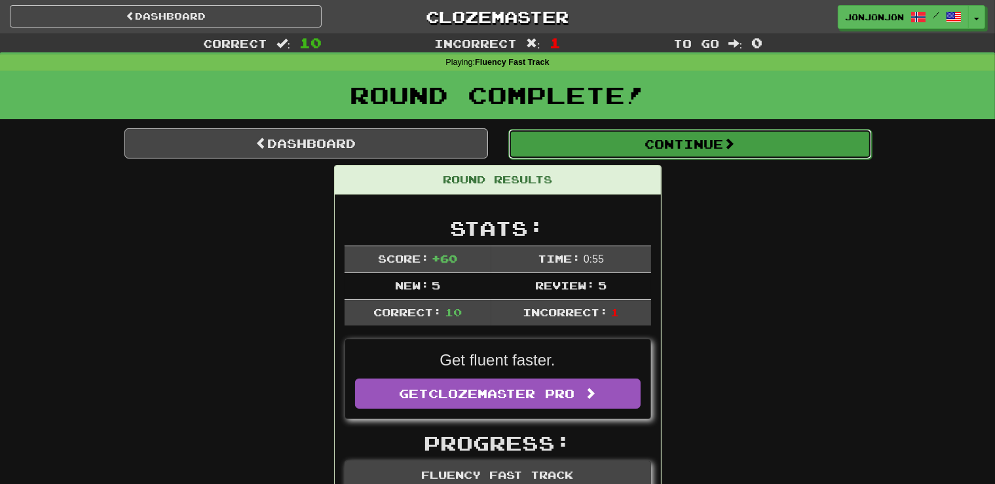
click at [764, 141] on button "Continue" at bounding box center [689, 144] width 363 height 30
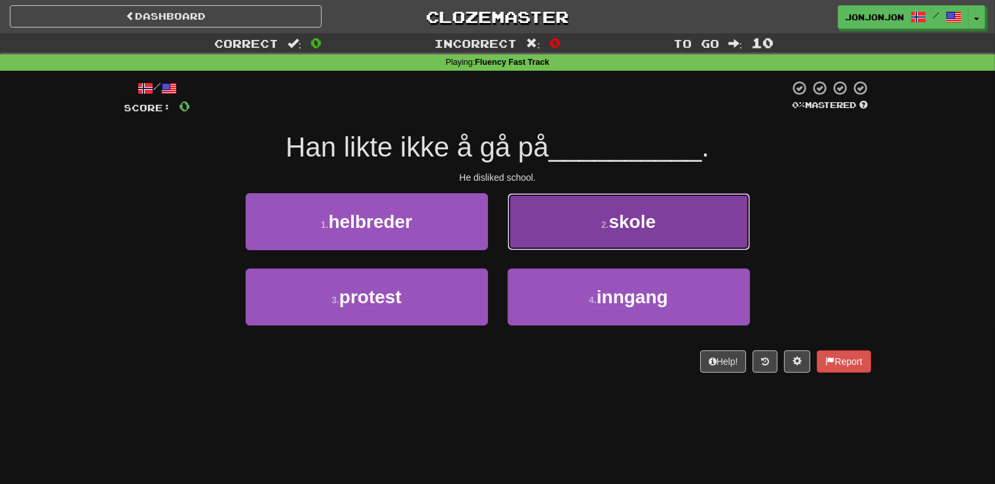
click at [624, 223] on span "skole" at bounding box center [632, 222] width 47 height 20
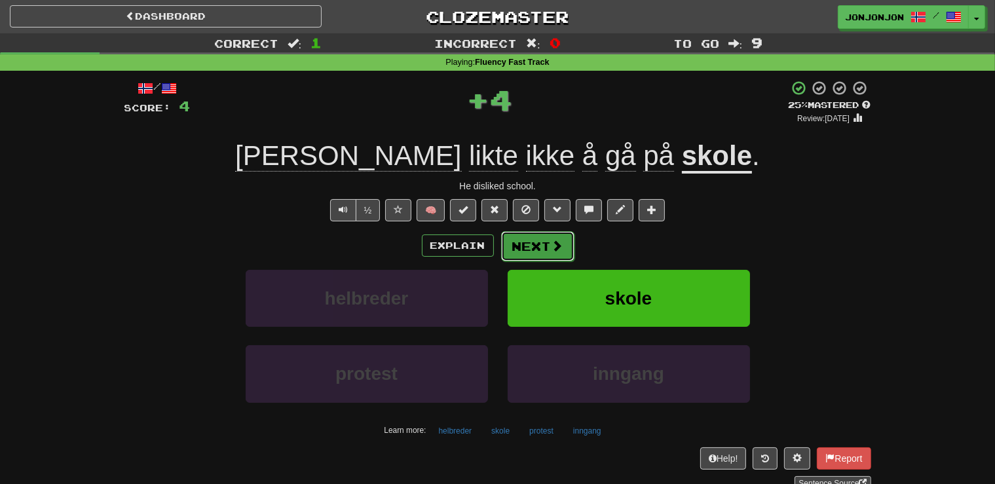
click at [537, 251] on button "Next" at bounding box center [537, 246] width 73 height 30
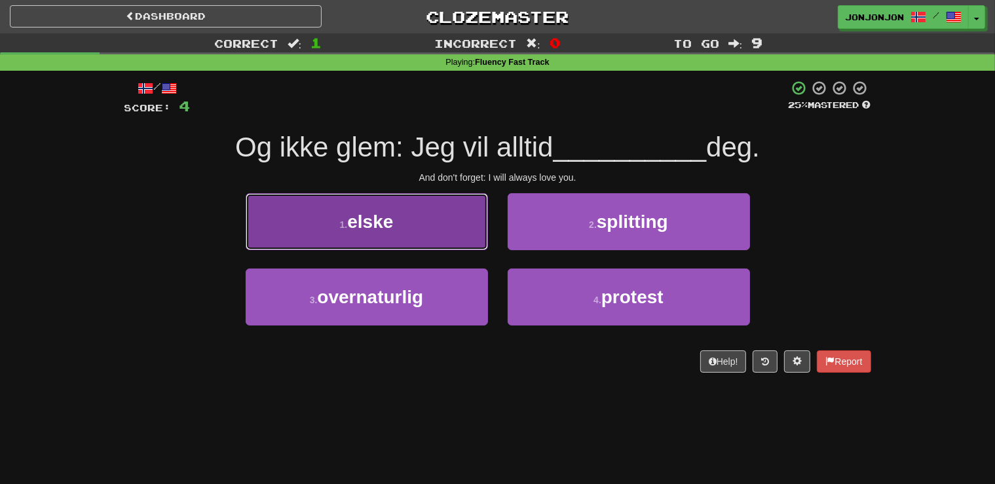
click at [407, 231] on button "1 . elske" at bounding box center [367, 221] width 242 height 57
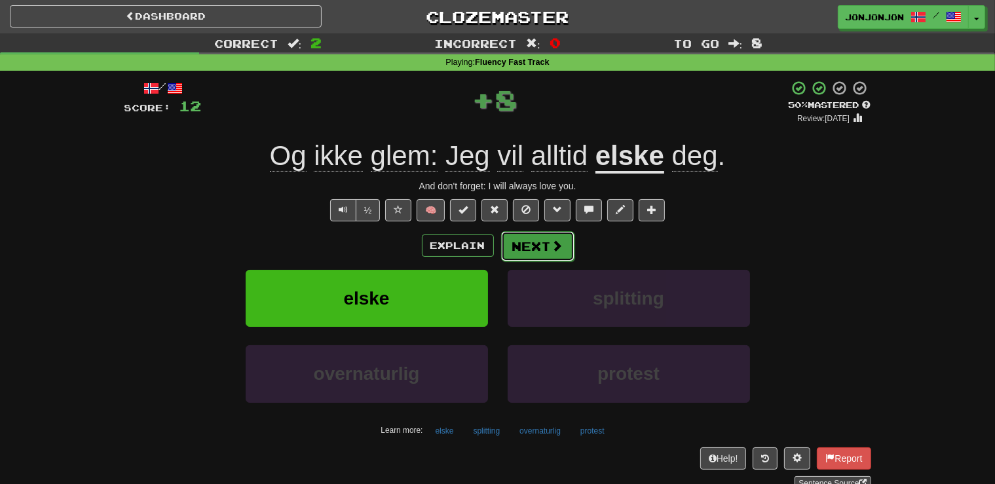
click at [534, 248] on button "Next" at bounding box center [537, 246] width 73 height 30
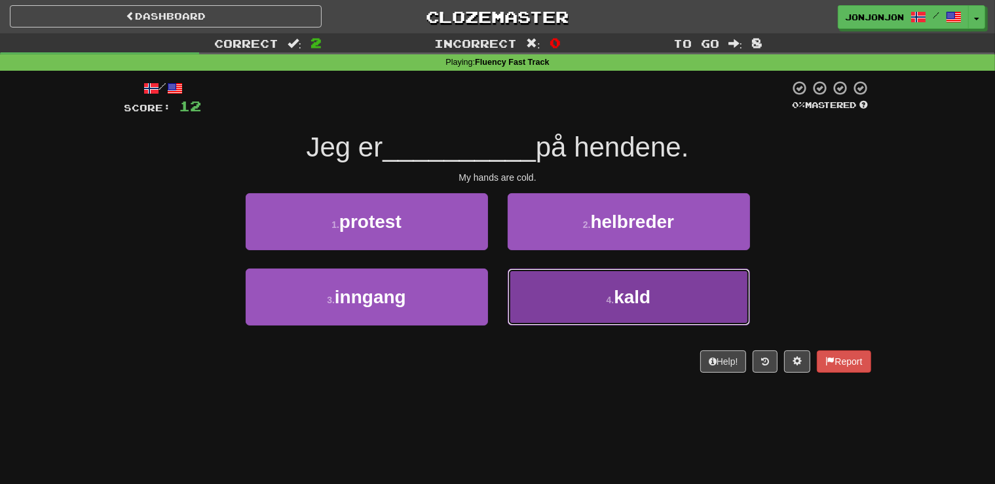
click at [612, 298] on small "4 ." at bounding box center [610, 300] width 8 height 10
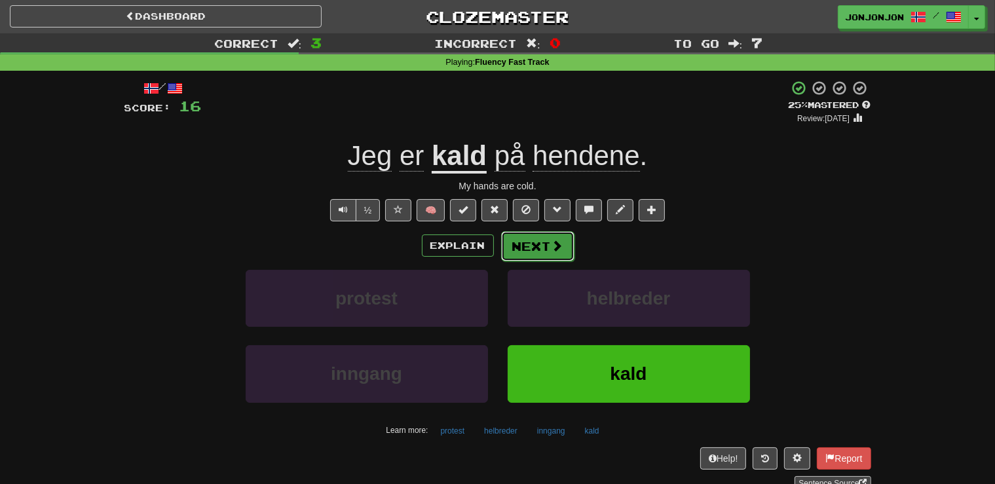
click at [520, 249] on button "Next" at bounding box center [537, 246] width 73 height 30
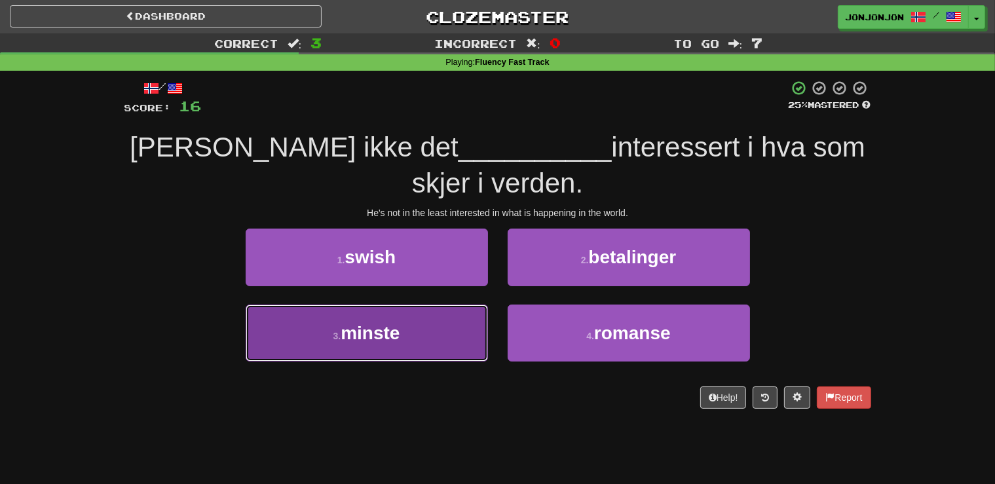
click at [413, 347] on button "3 . minste" at bounding box center [367, 332] width 242 height 57
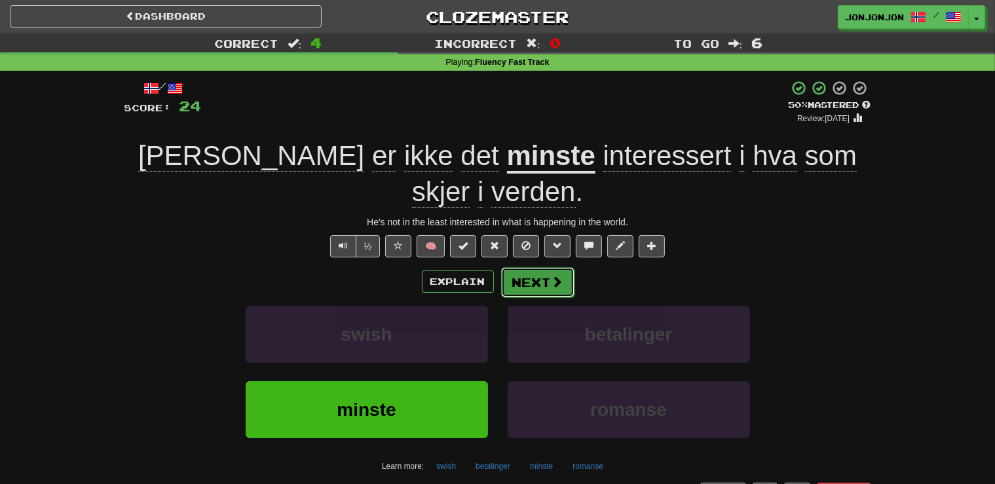
click at [547, 267] on button "Next" at bounding box center [537, 282] width 73 height 30
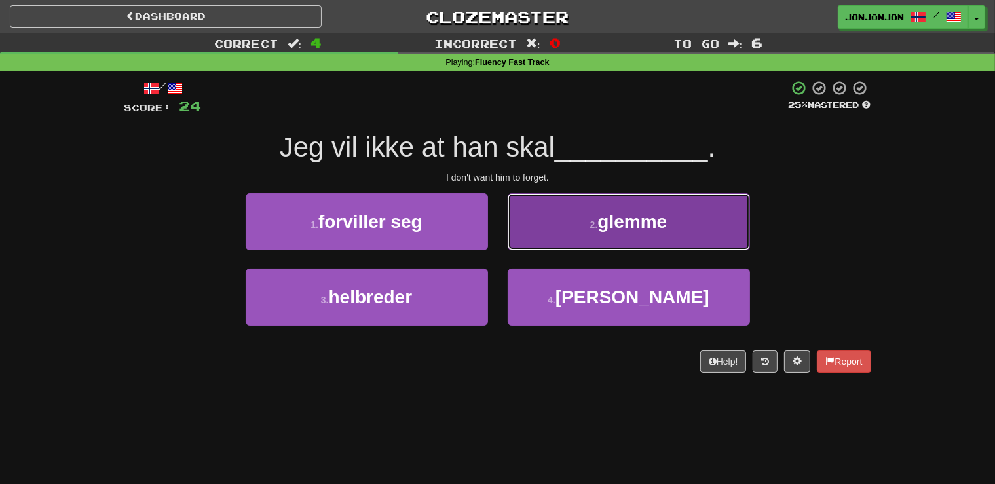
click at [587, 238] on button "2 . glemme" at bounding box center [628, 221] width 242 height 57
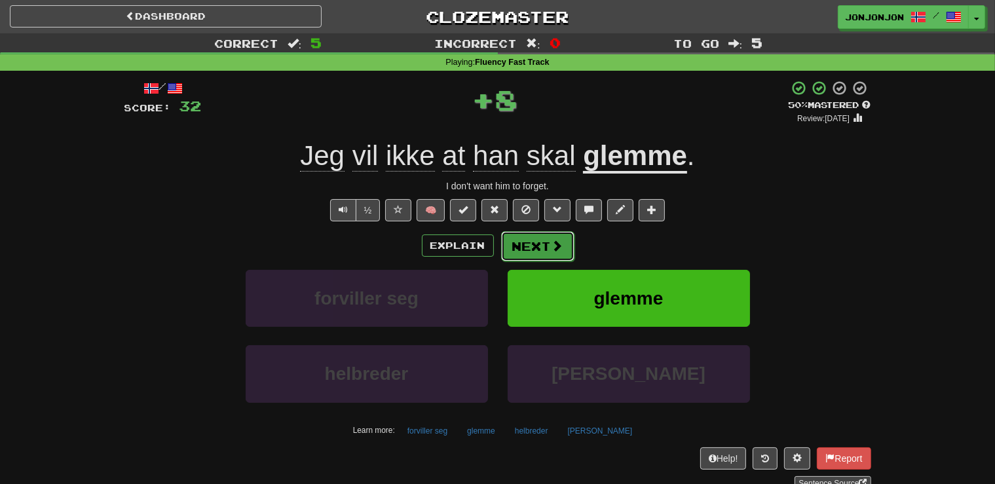
click at [528, 245] on button "Next" at bounding box center [537, 246] width 73 height 30
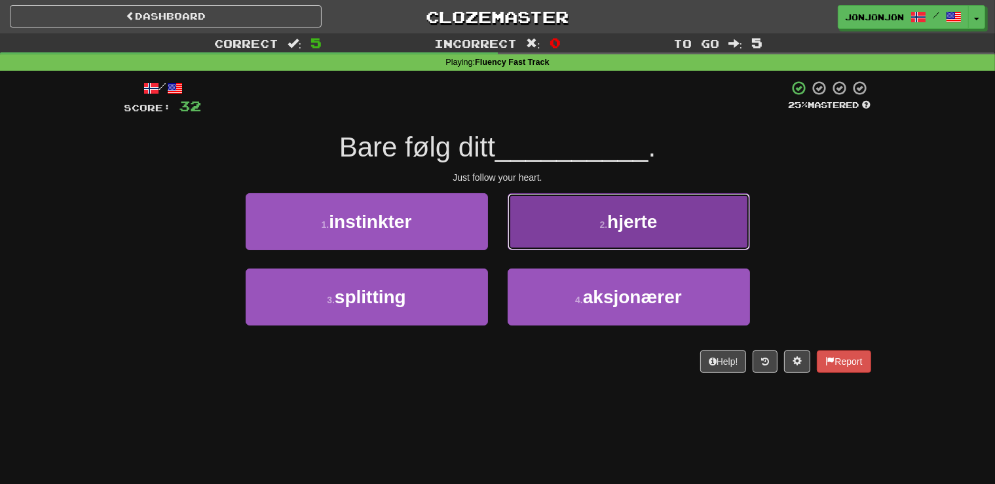
click at [654, 217] on span "hjerte" at bounding box center [632, 222] width 50 height 20
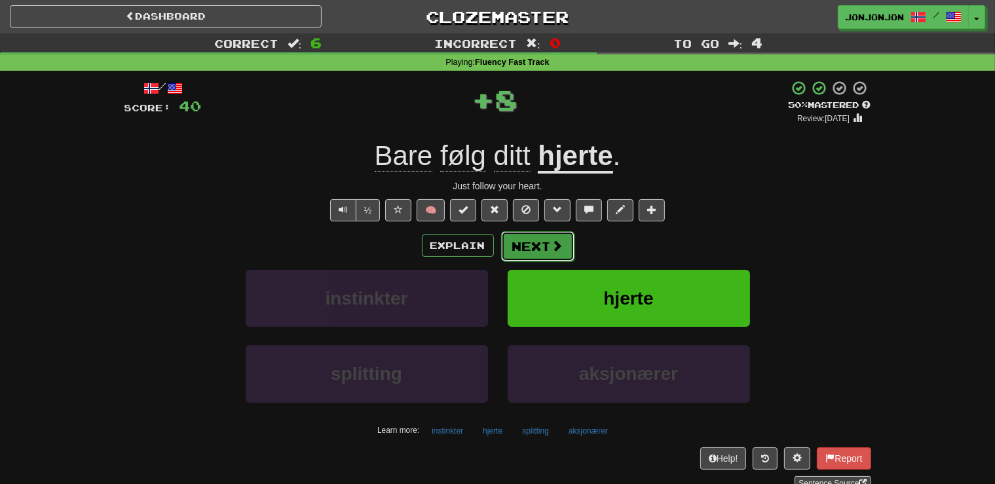
click at [525, 235] on button "Next" at bounding box center [537, 246] width 73 height 30
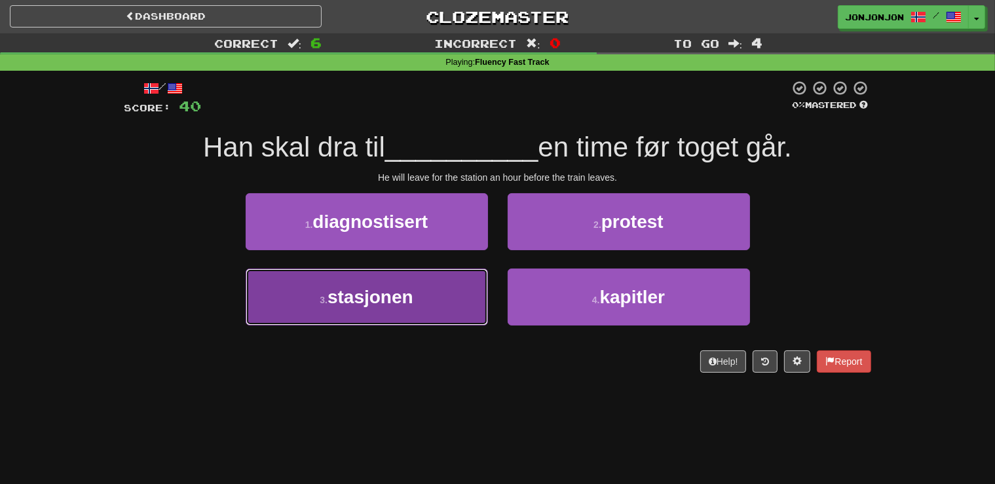
click at [413, 300] on span "stasjonen" at bounding box center [370, 297] width 86 height 20
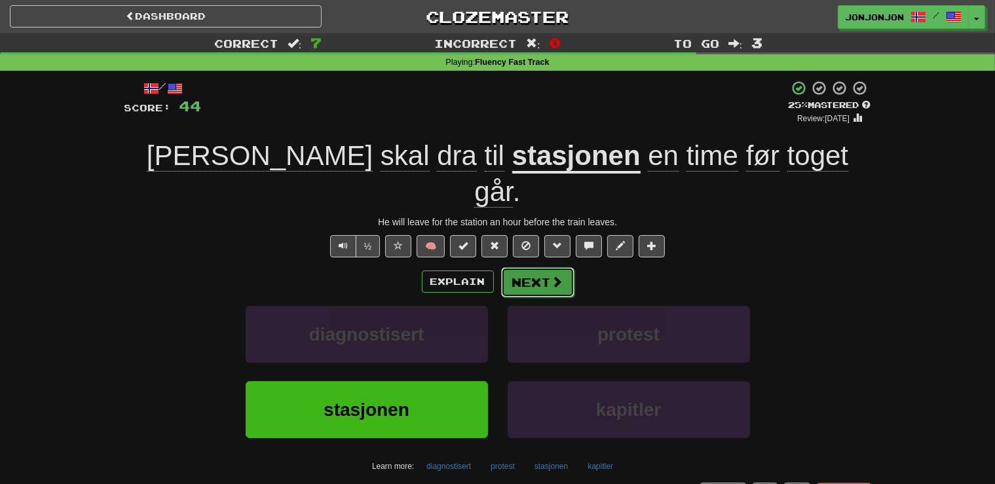
click at [532, 267] on button "Next" at bounding box center [537, 282] width 73 height 30
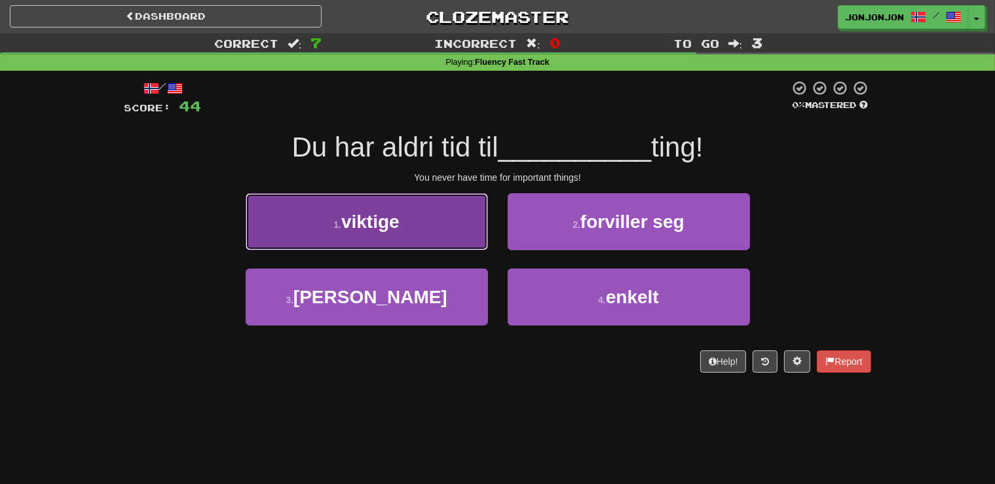
click at [438, 232] on button "1 . viktige" at bounding box center [367, 221] width 242 height 57
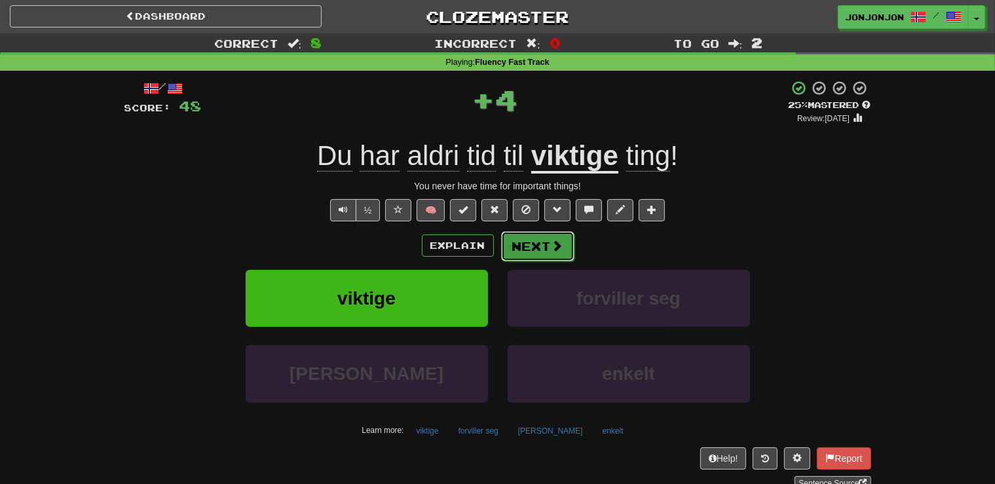
click at [532, 237] on button "Next" at bounding box center [537, 246] width 73 height 30
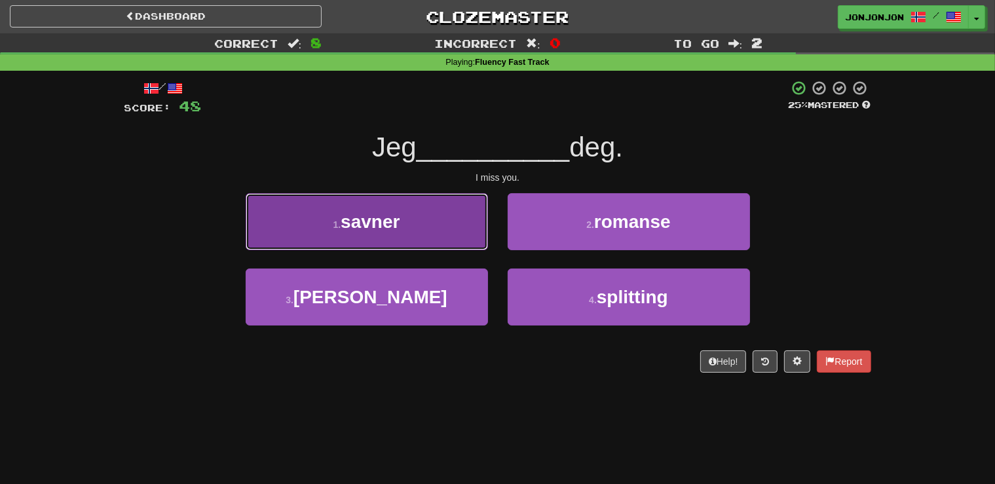
click at [418, 233] on button "1 . savner" at bounding box center [367, 221] width 242 height 57
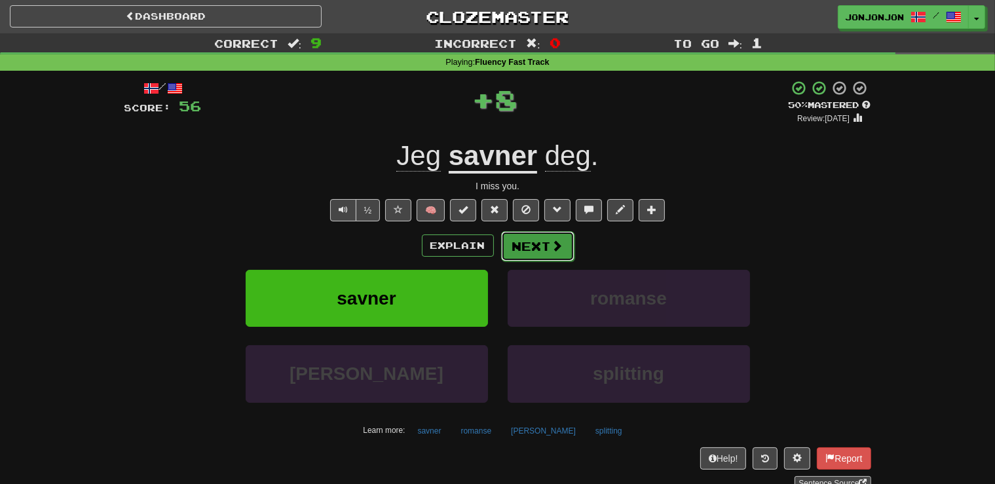
click at [538, 253] on button "Next" at bounding box center [537, 246] width 73 height 30
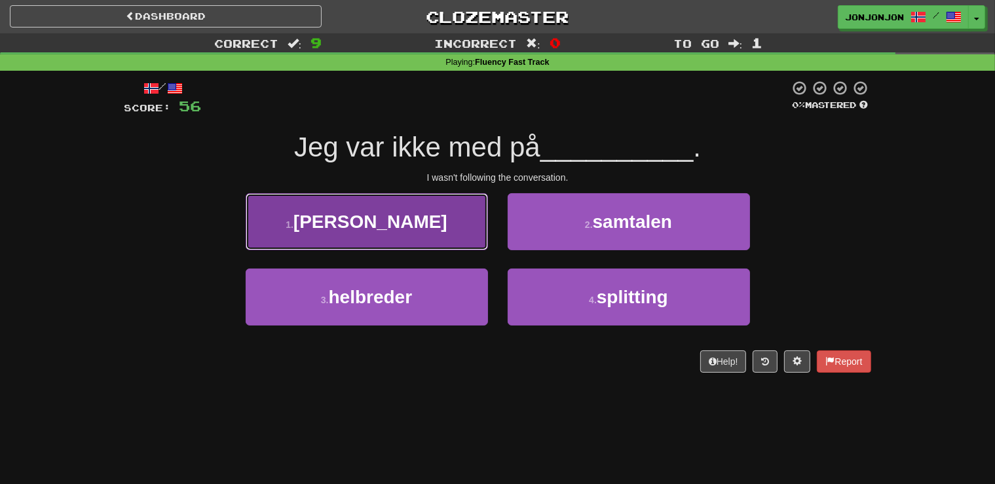
click at [420, 237] on button "1 . staver" at bounding box center [367, 221] width 242 height 57
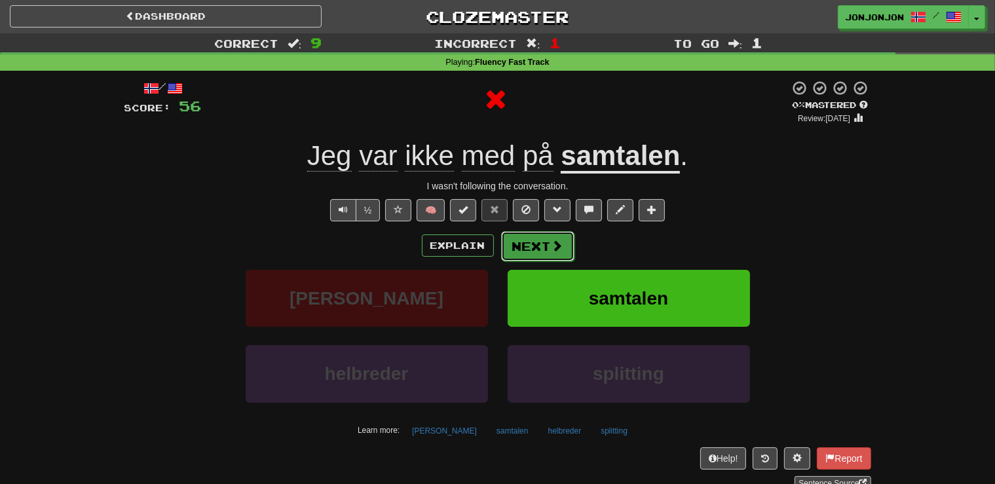
click at [533, 249] on button "Next" at bounding box center [537, 246] width 73 height 30
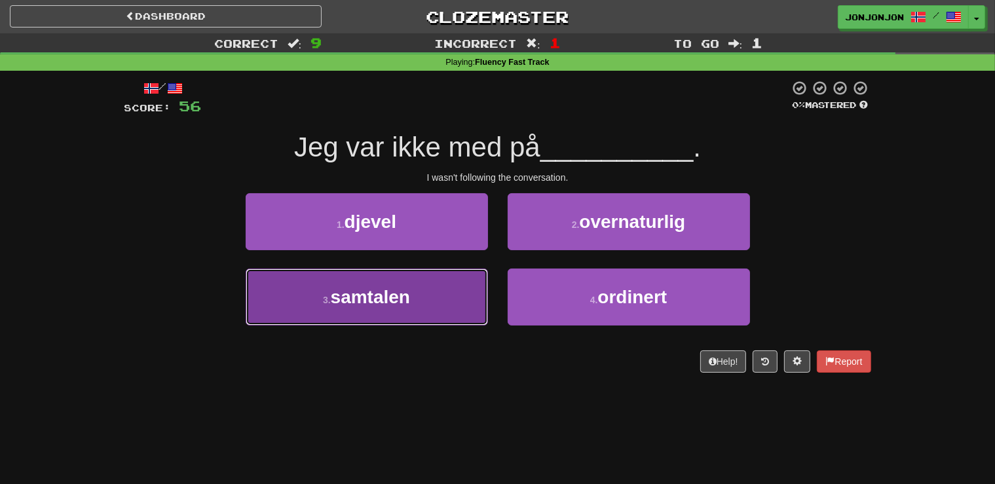
click at [390, 298] on span "samtalen" at bounding box center [370, 297] width 79 height 20
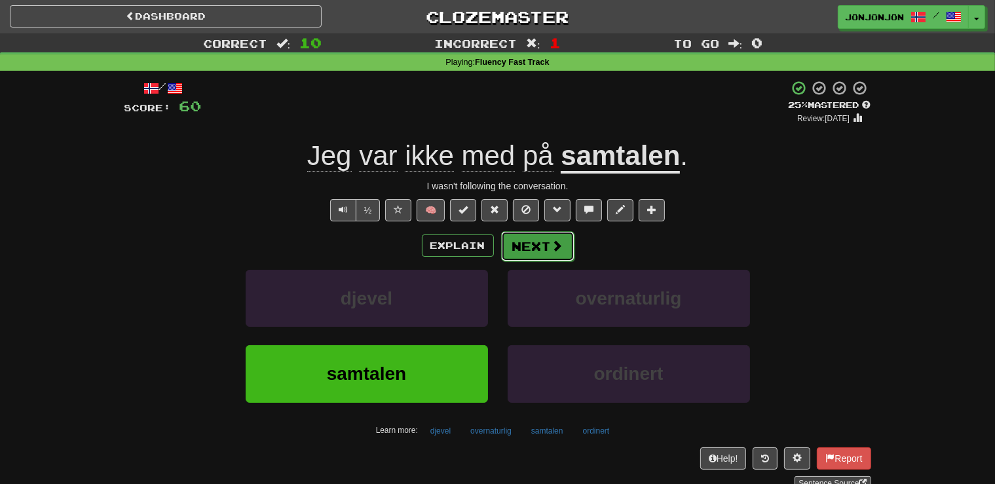
click at [529, 248] on button "Next" at bounding box center [537, 246] width 73 height 30
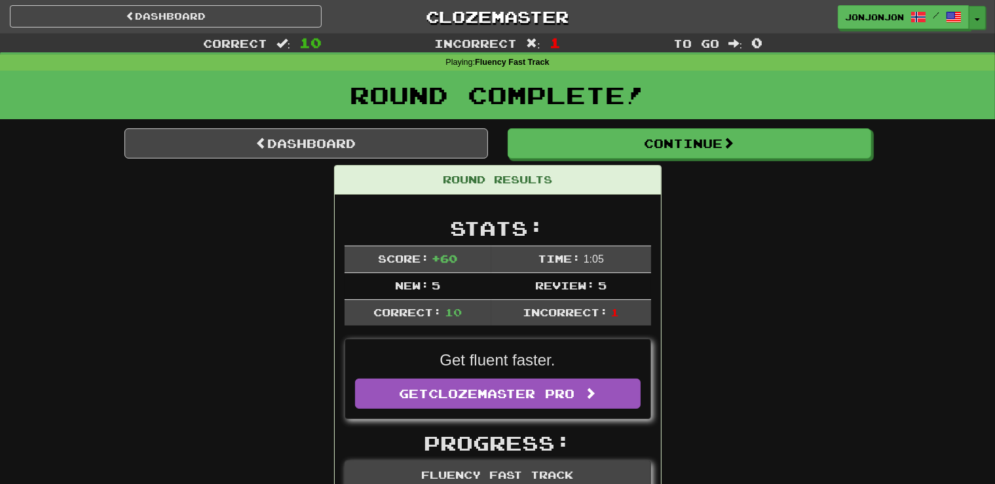
click at [974, 24] on button "Toggle Dropdown" at bounding box center [977, 18] width 17 height 24
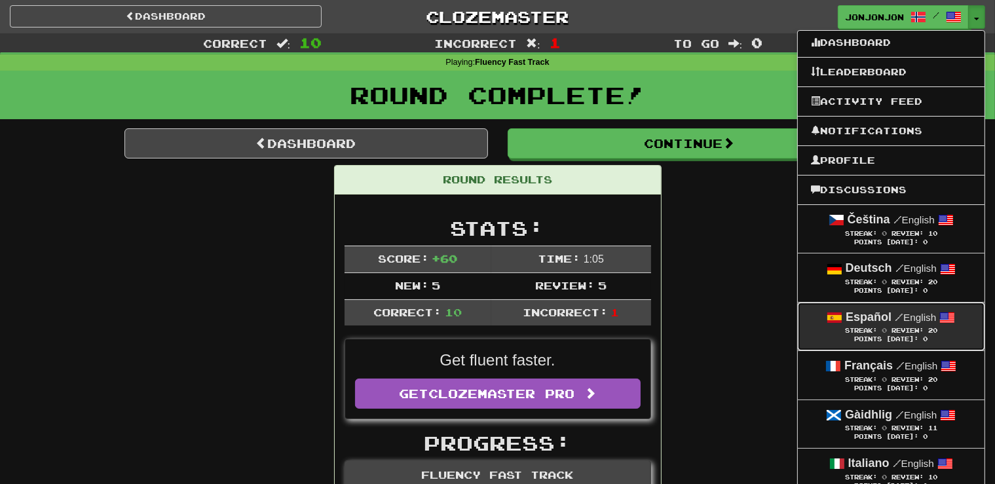
click at [852, 313] on strong "Español" at bounding box center [868, 316] width 46 height 13
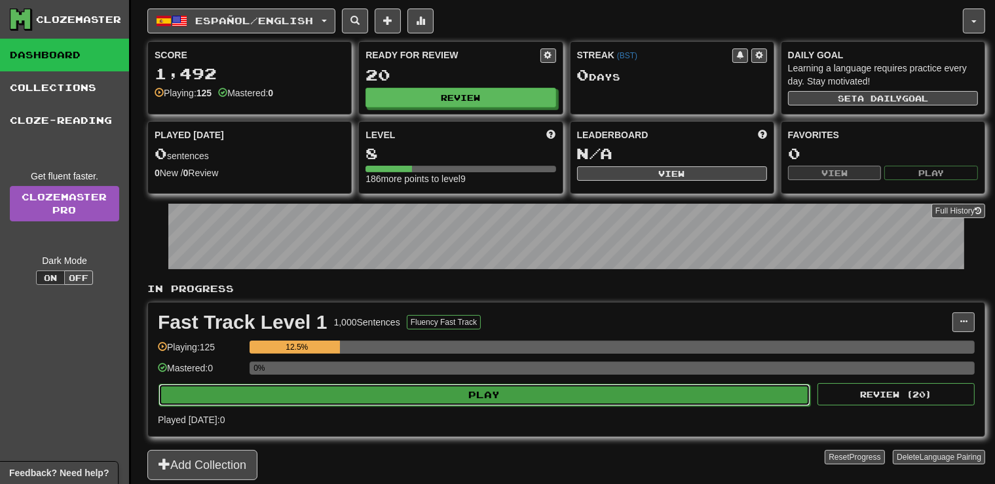
click at [494, 388] on button "Play" at bounding box center [484, 395] width 652 height 22
select select "**"
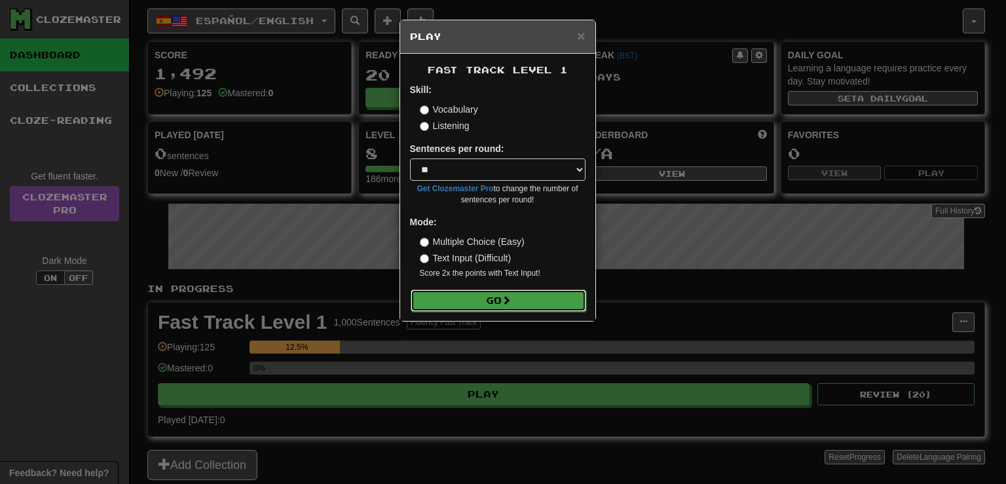
click at [494, 298] on button "Go" at bounding box center [498, 300] width 175 height 22
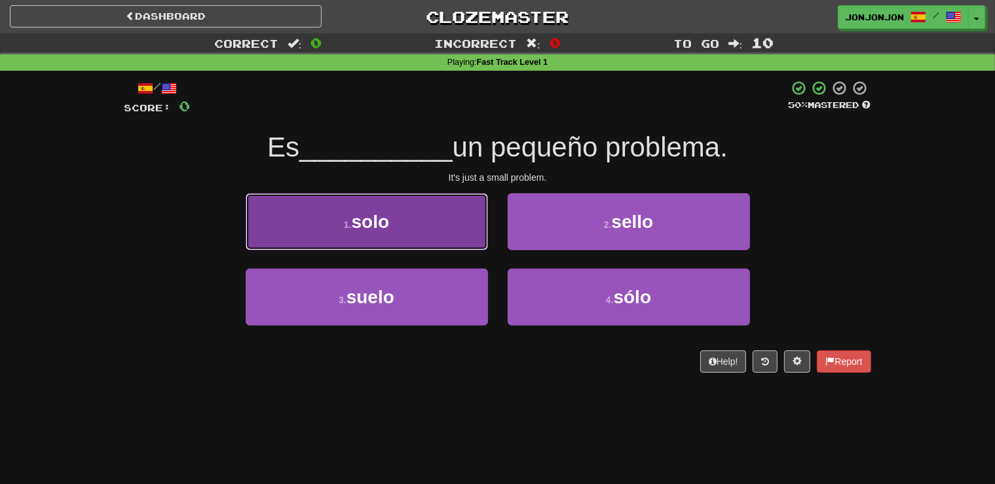
click at [387, 232] on button "1 . solo" at bounding box center [367, 221] width 242 height 57
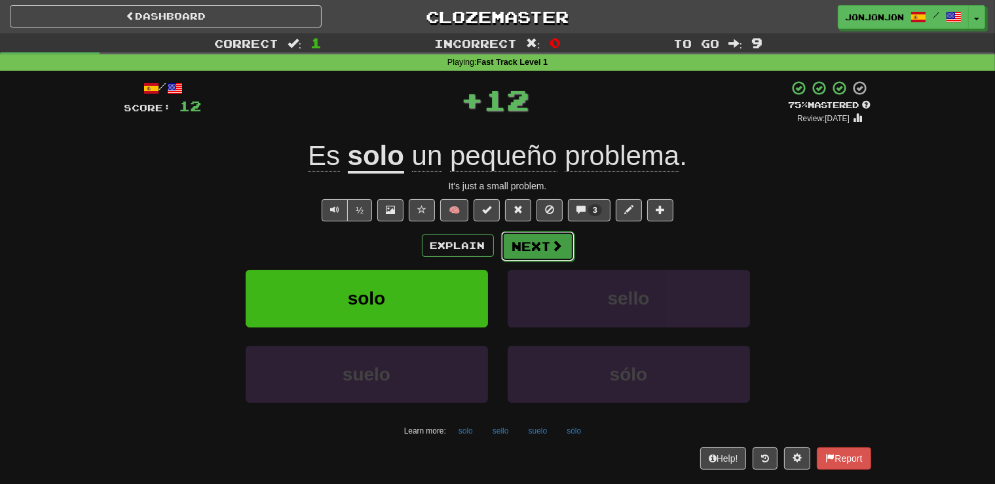
click at [536, 253] on button "Next" at bounding box center [537, 246] width 73 height 30
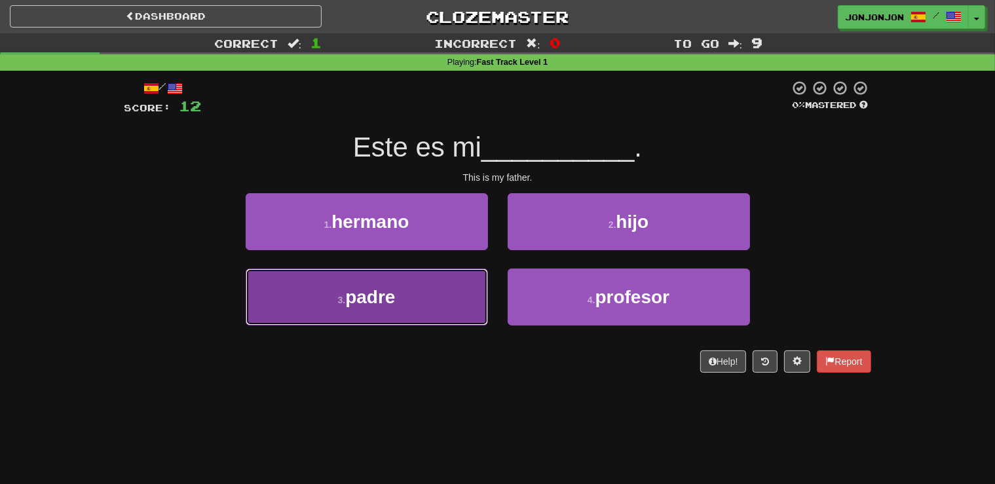
click at [413, 301] on button "3 . padre" at bounding box center [367, 296] width 242 height 57
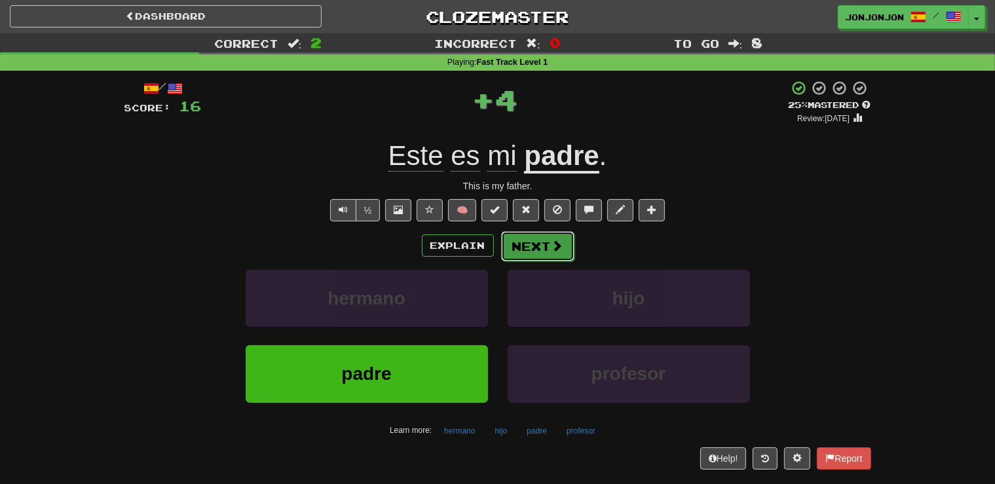
click at [527, 242] on button "Next" at bounding box center [537, 246] width 73 height 30
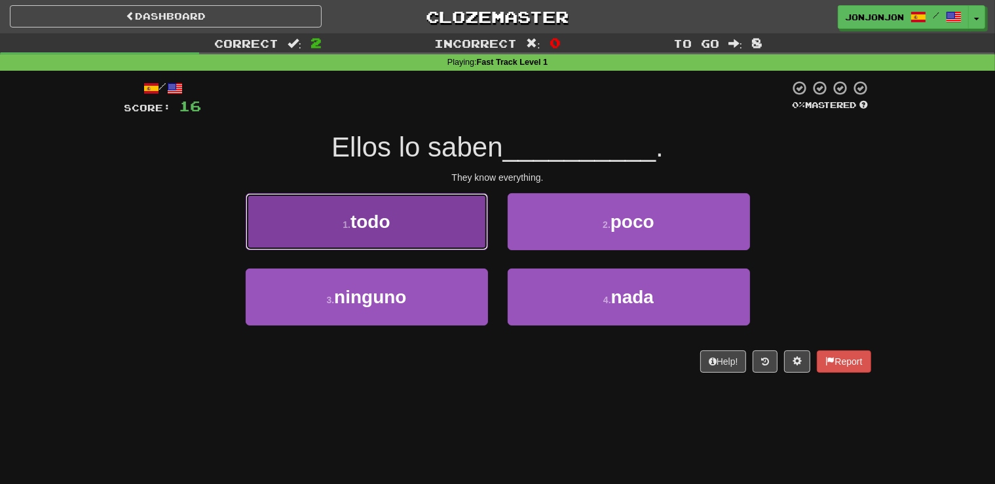
click at [399, 245] on button "1 . todo" at bounding box center [367, 221] width 242 height 57
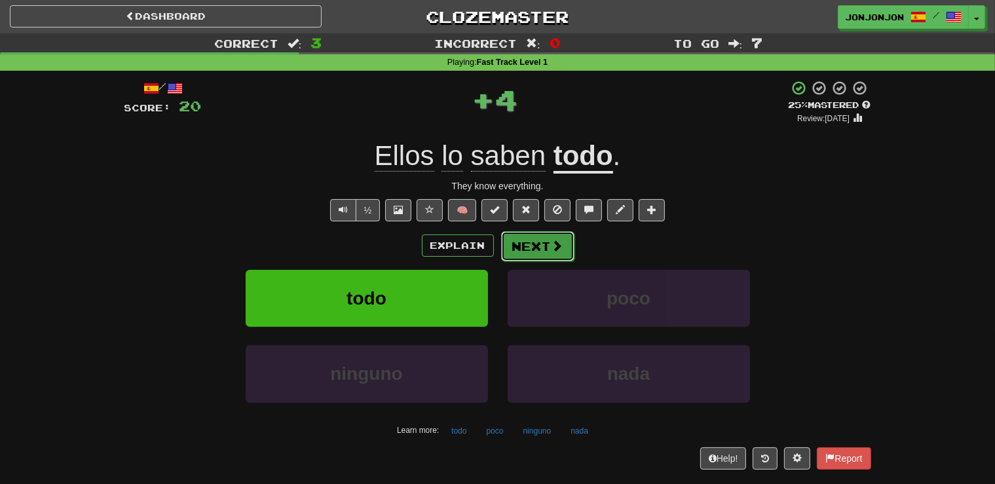
click at [551, 248] on span at bounding box center [557, 246] width 12 height 12
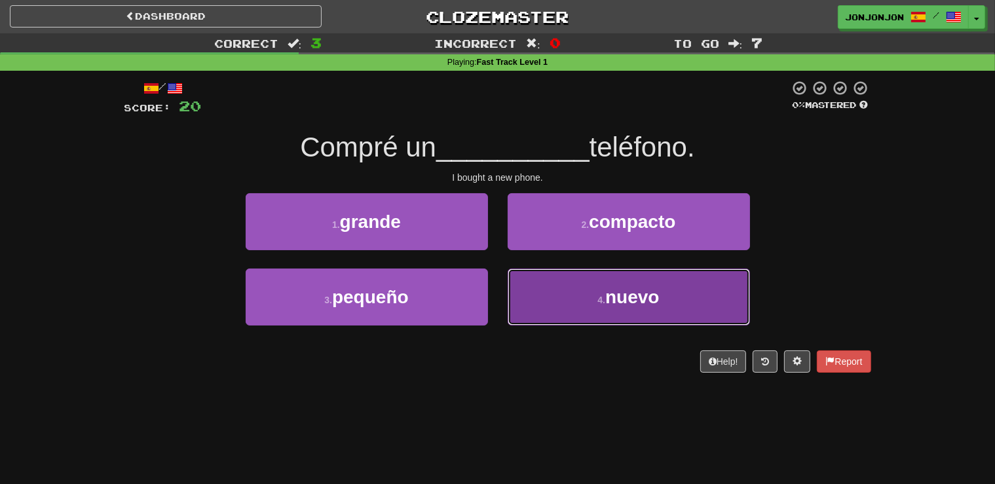
click at [591, 304] on button "4 . nuevo" at bounding box center [628, 296] width 242 height 57
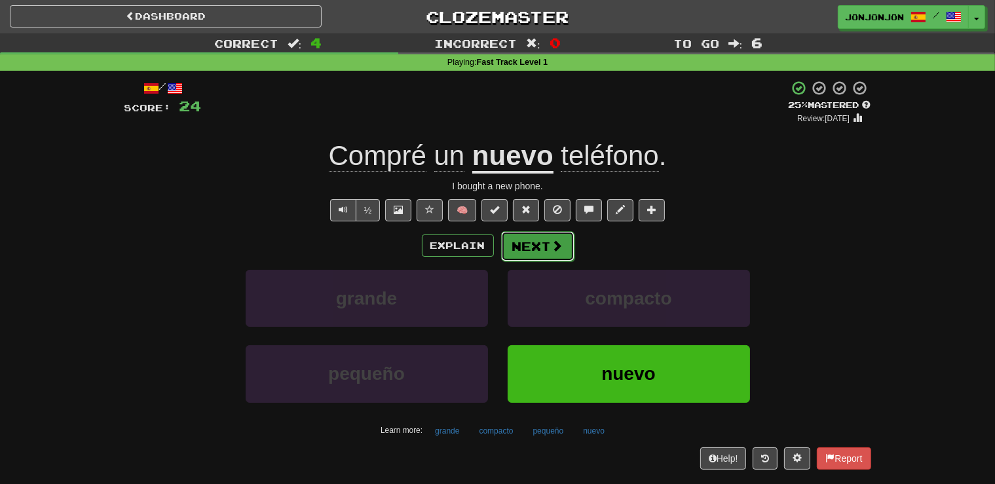
click at [549, 251] on button "Next" at bounding box center [537, 246] width 73 height 30
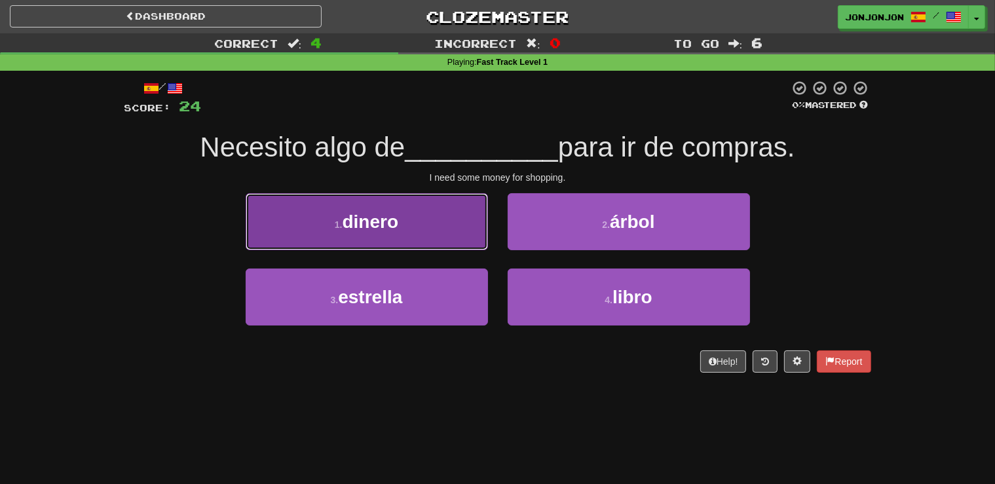
click at [441, 227] on button "1 . dinero" at bounding box center [367, 221] width 242 height 57
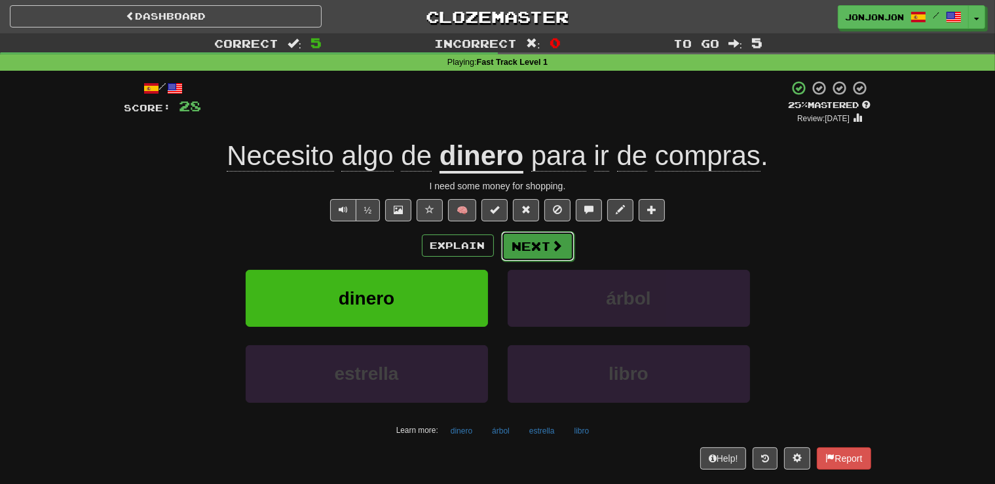
click at [544, 251] on button "Next" at bounding box center [537, 246] width 73 height 30
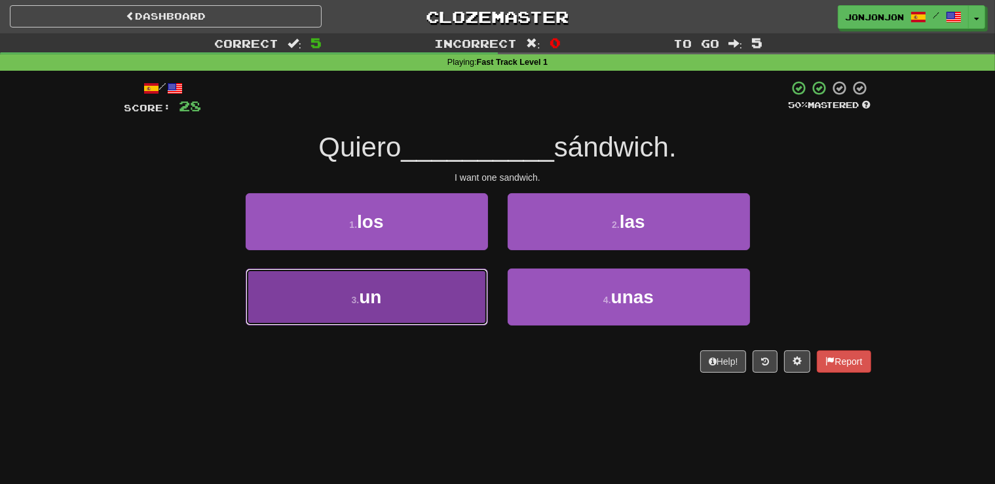
click at [439, 299] on button "3 . un" at bounding box center [367, 296] width 242 height 57
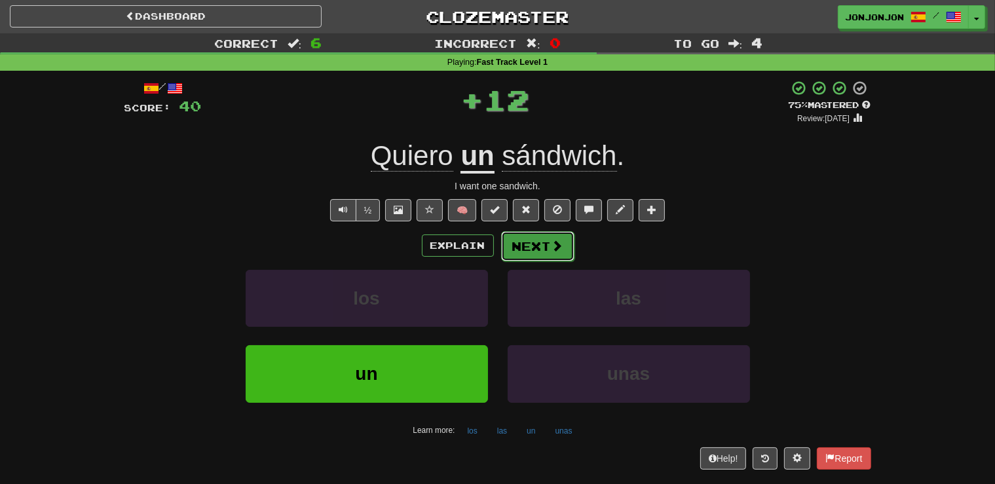
click at [551, 253] on button "Next" at bounding box center [537, 246] width 73 height 30
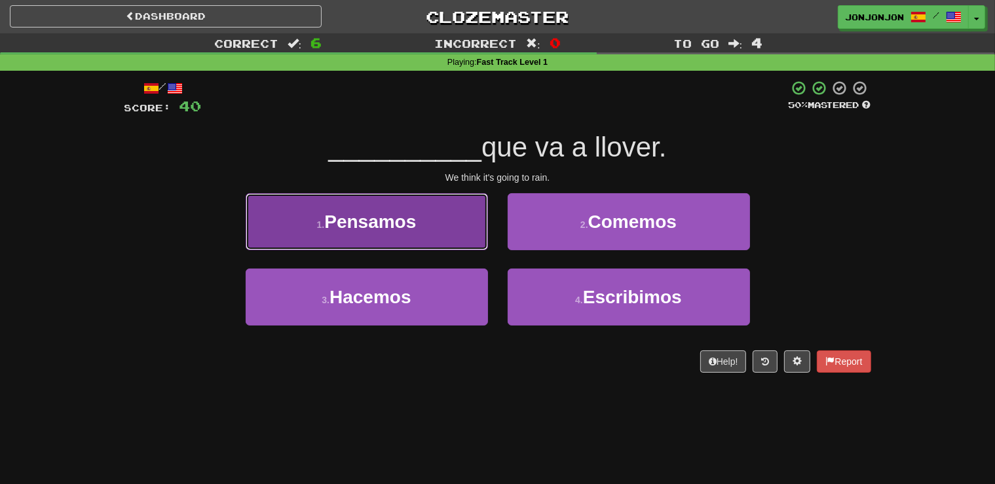
click at [428, 233] on button "1 . Pensamos" at bounding box center [367, 221] width 242 height 57
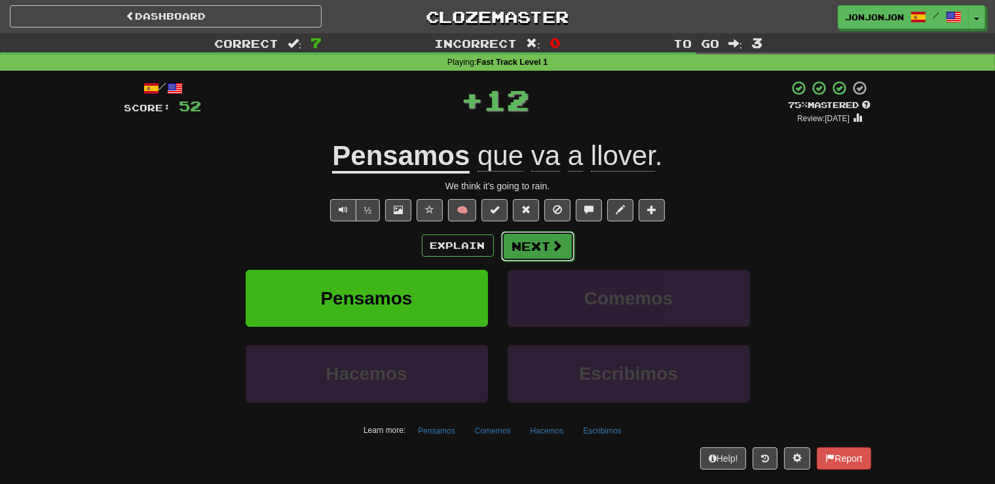
click at [542, 245] on button "Next" at bounding box center [537, 246] width 73 height 30
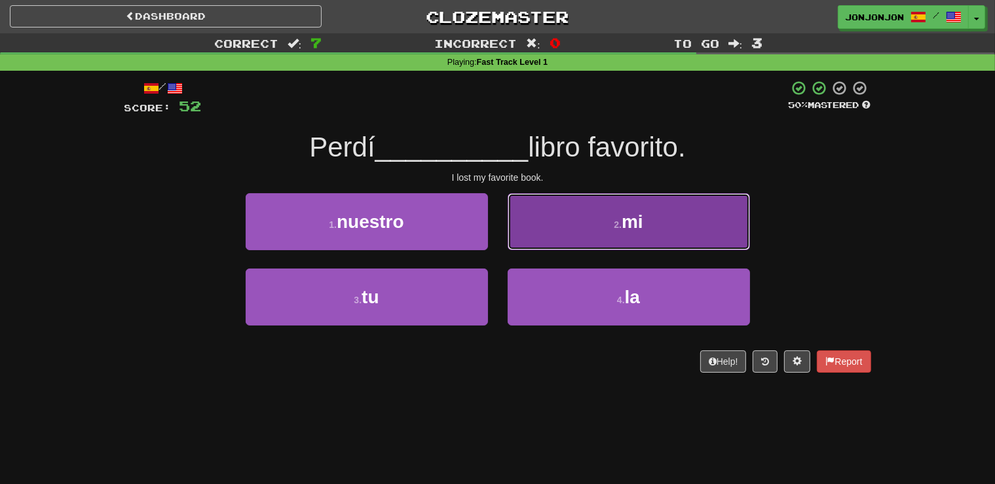
click at [638, 213] on span "mi" at bounding box center [632, 222] width 22 height 20
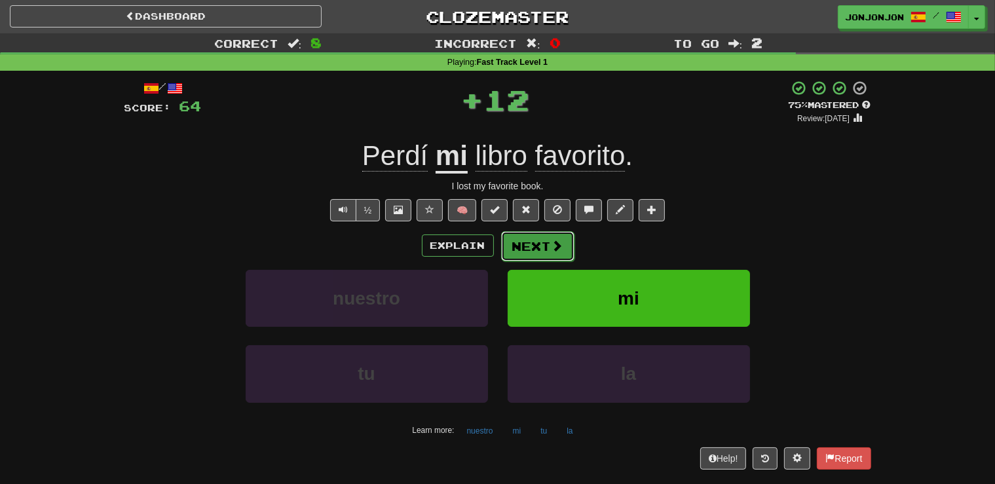
click at [523, 244] on button "Next" at bounding box center [537, 246] width 73 height 30
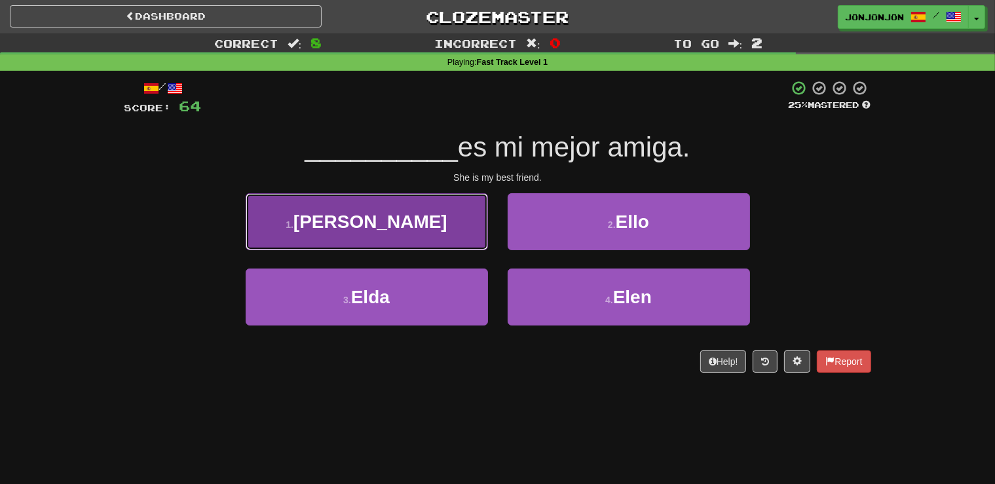
click at [415, 234] on button "1 . Ella" at bounding box center [367, 221] width 242 height 57
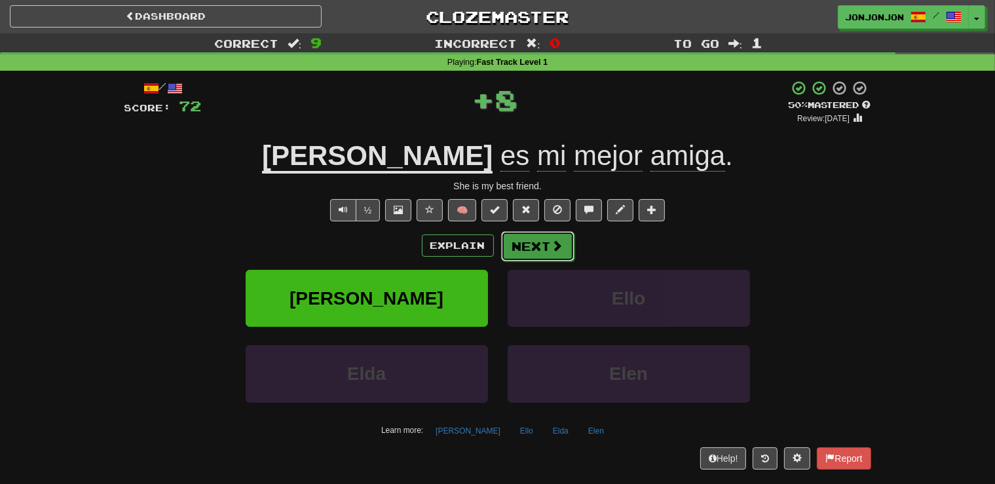
click at [530, 251] on button "Next" at bounding box center [537, 246] width 73 height 30
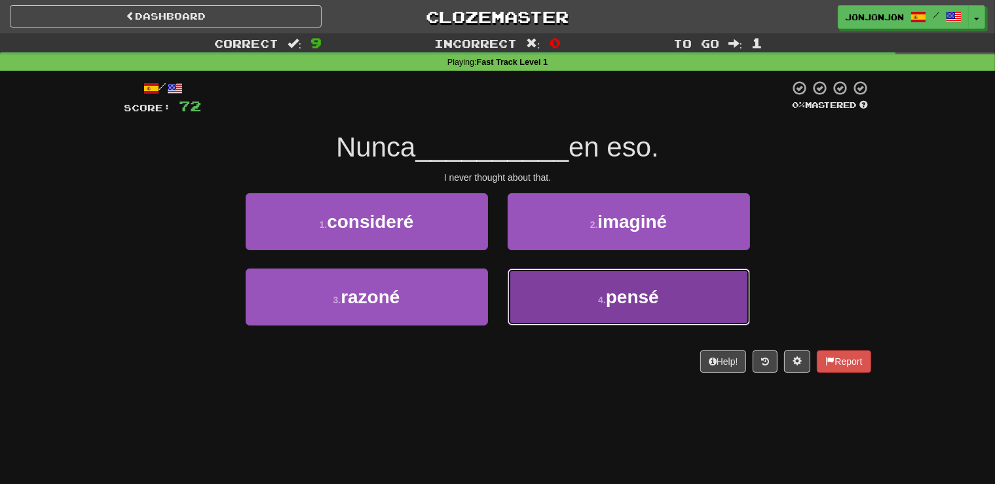
click at [587, 300] on button "4 . [GEOGRAPHIC_DATA]" at bounding box center [628, 296] width 242 height 57
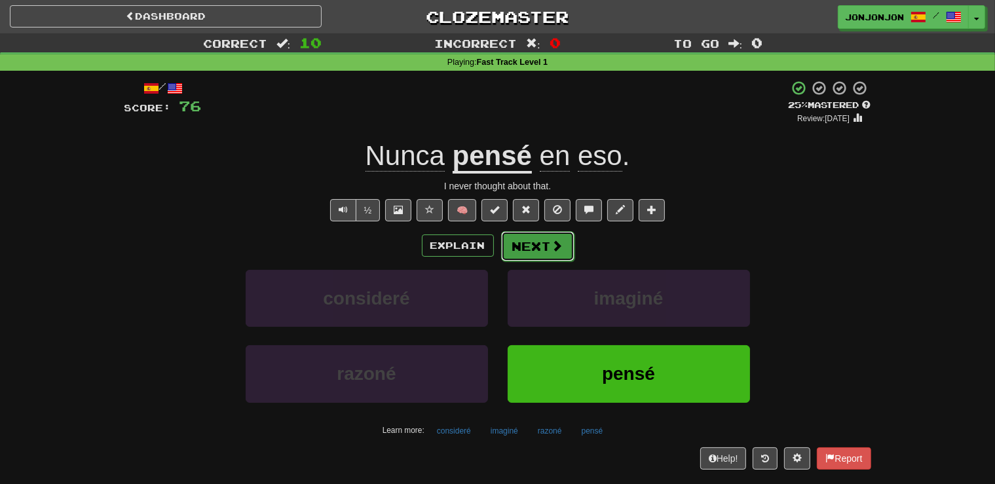
click at [549, 253] on button "Next" at bounding box center [537, 246] width 73 height 30
